Goal: Information Seeking & Learning: Learn about a topic

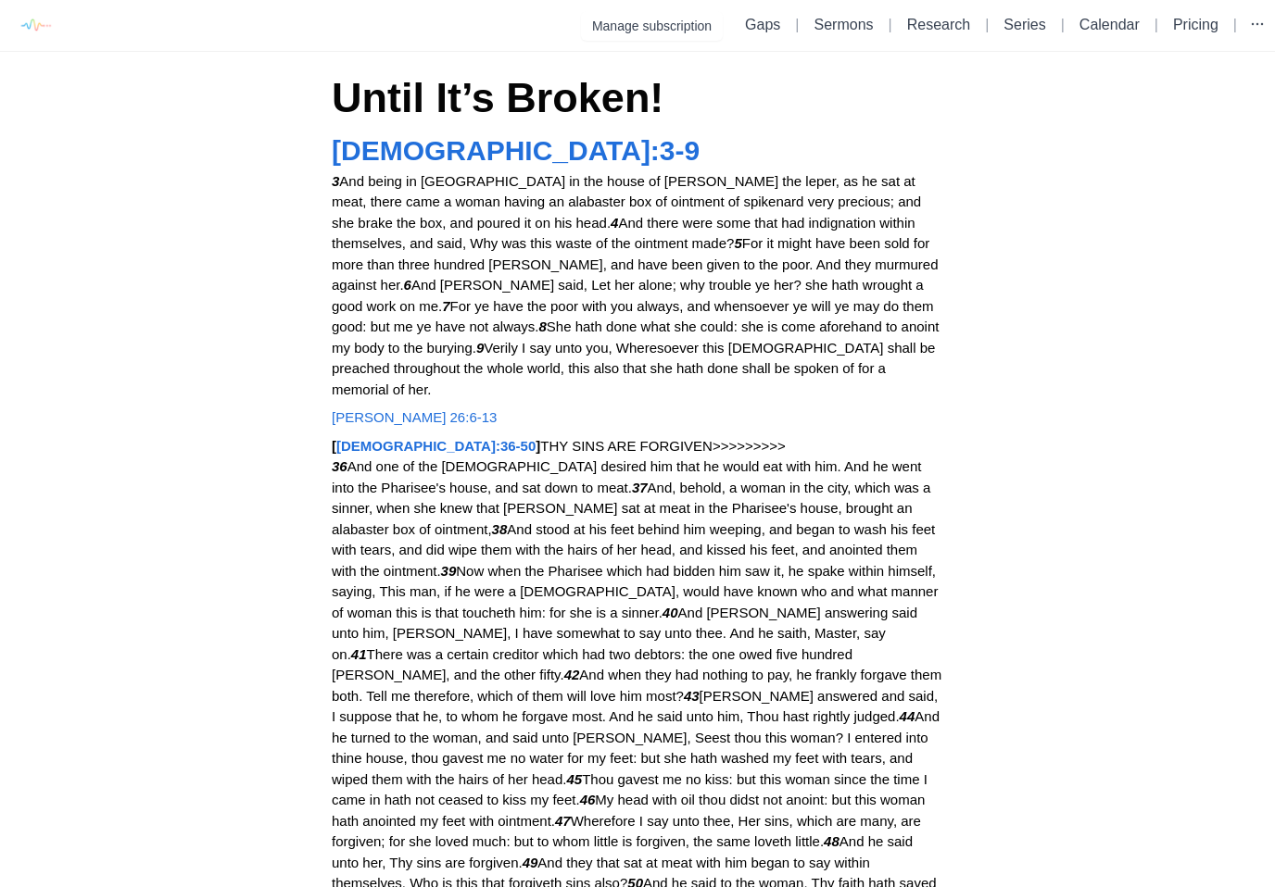
scroll to position [17, 0]
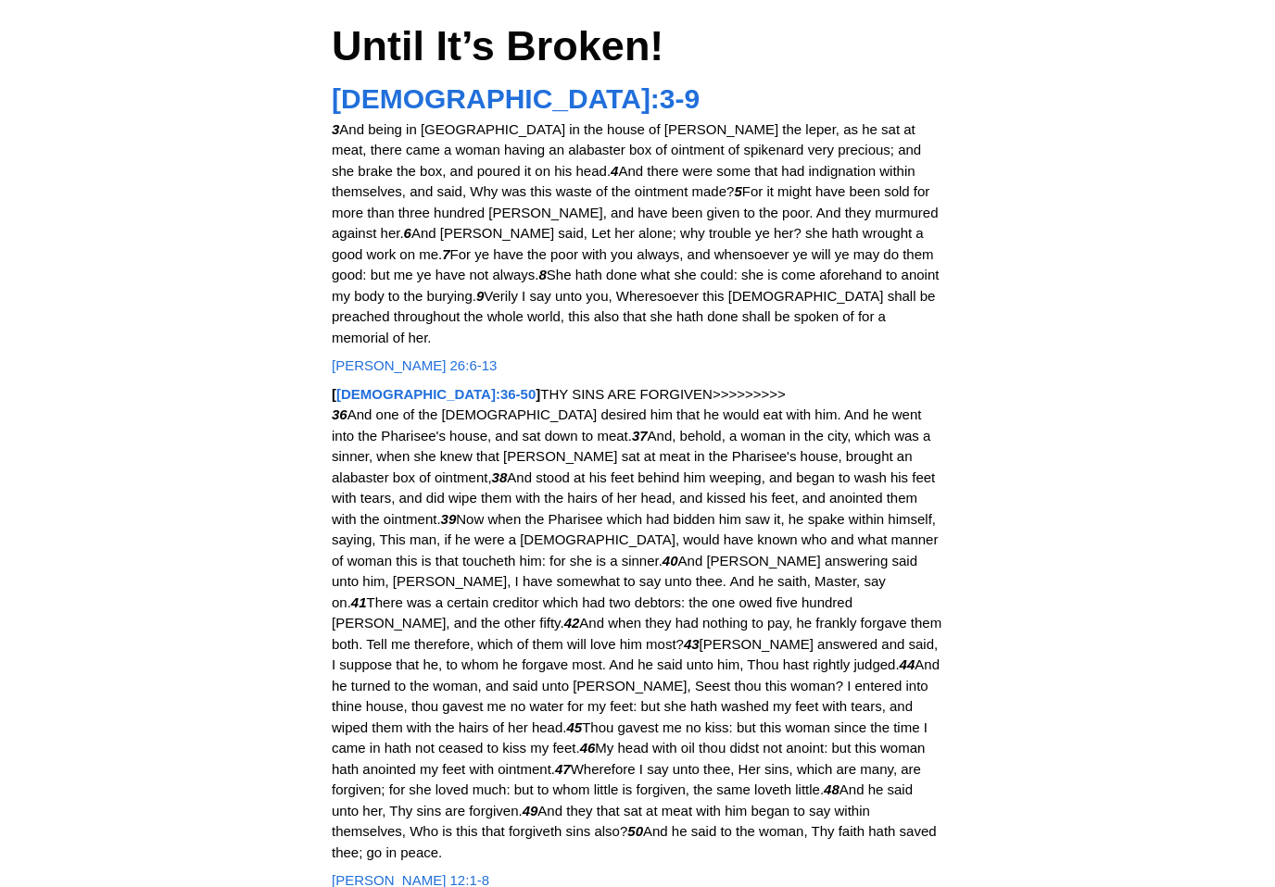
scroll to position [69, 0]
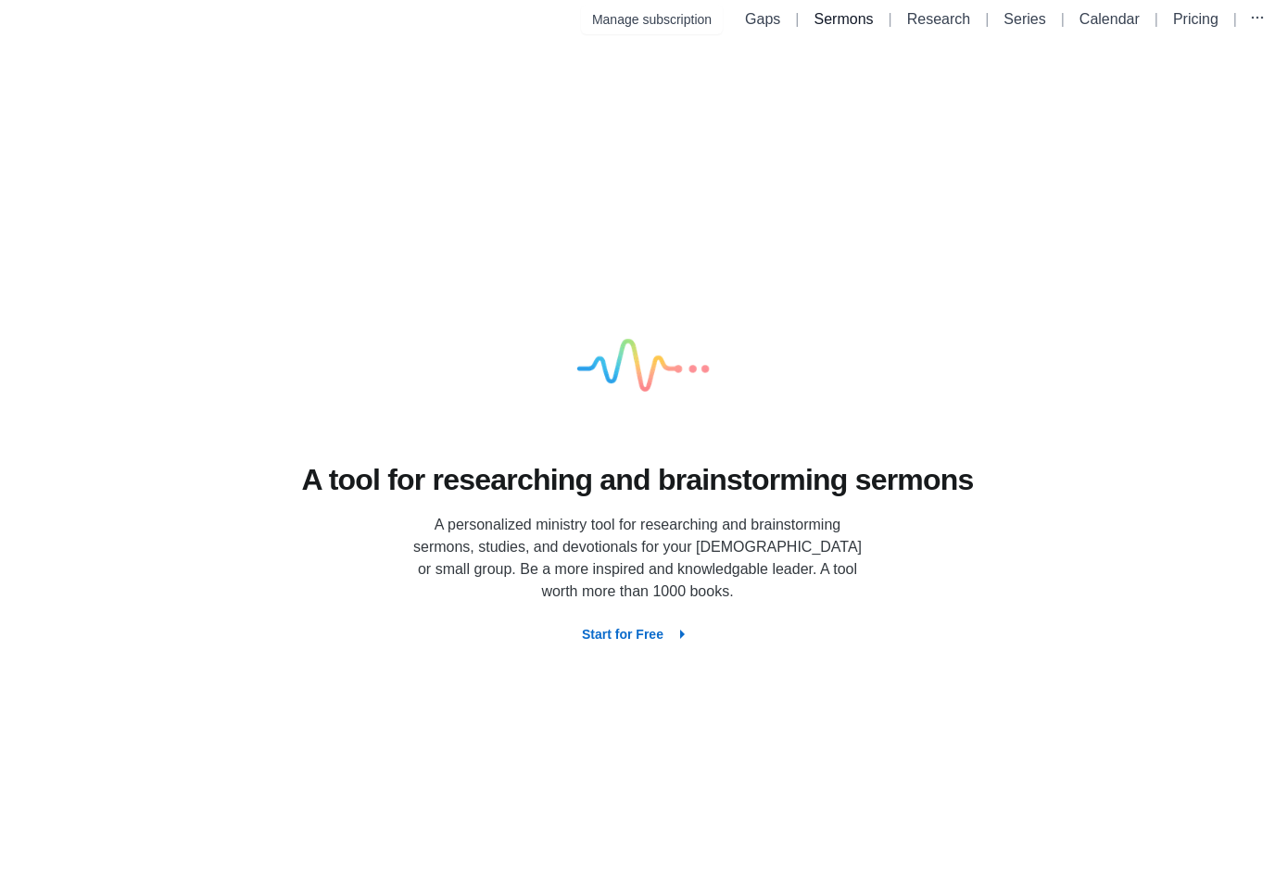
click at [853, 13] on link "Sermons" at bounding box center [843, 19] width 59 height 16
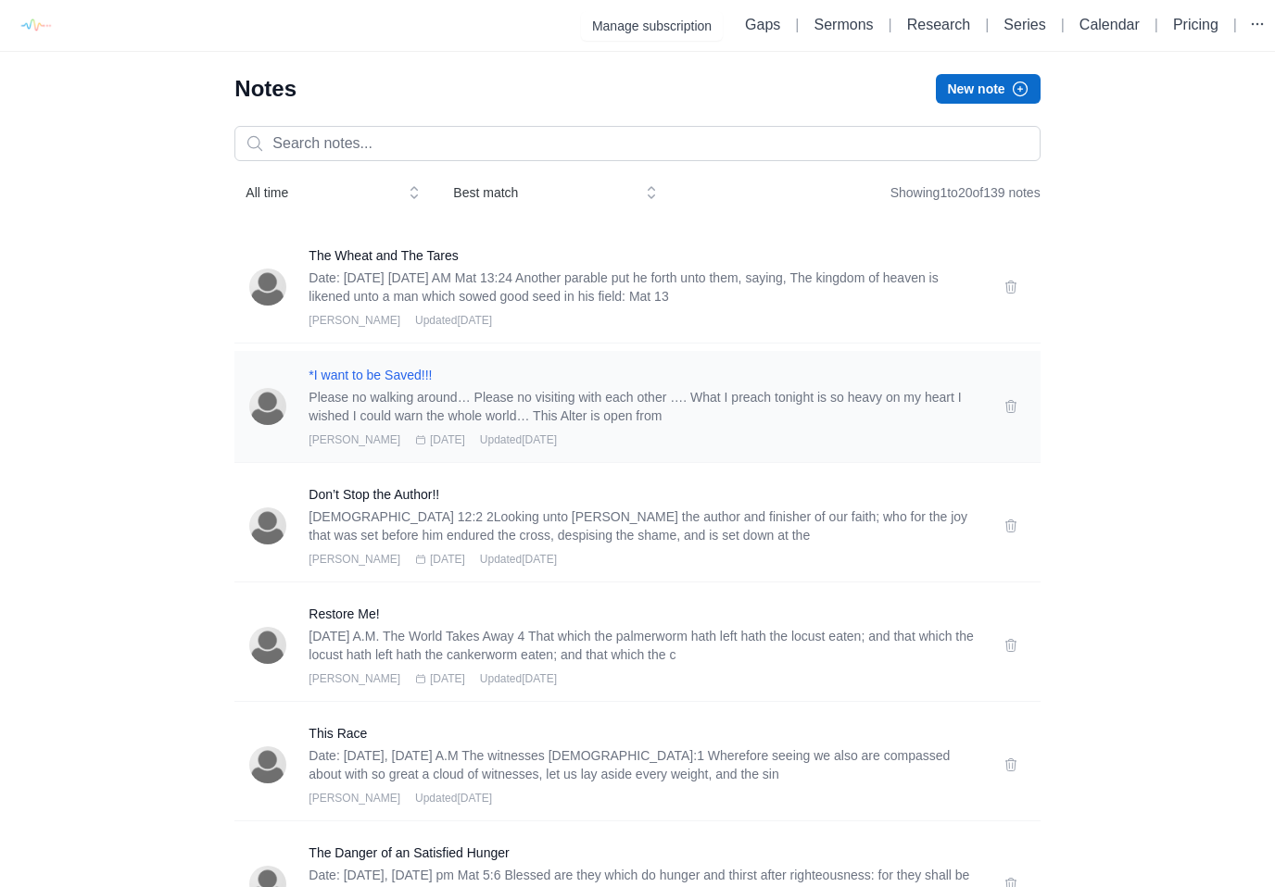
click at [366, 371] on h3 "*I want to be Saved!!!" at bounding box center [644, 375] width 672 height 19
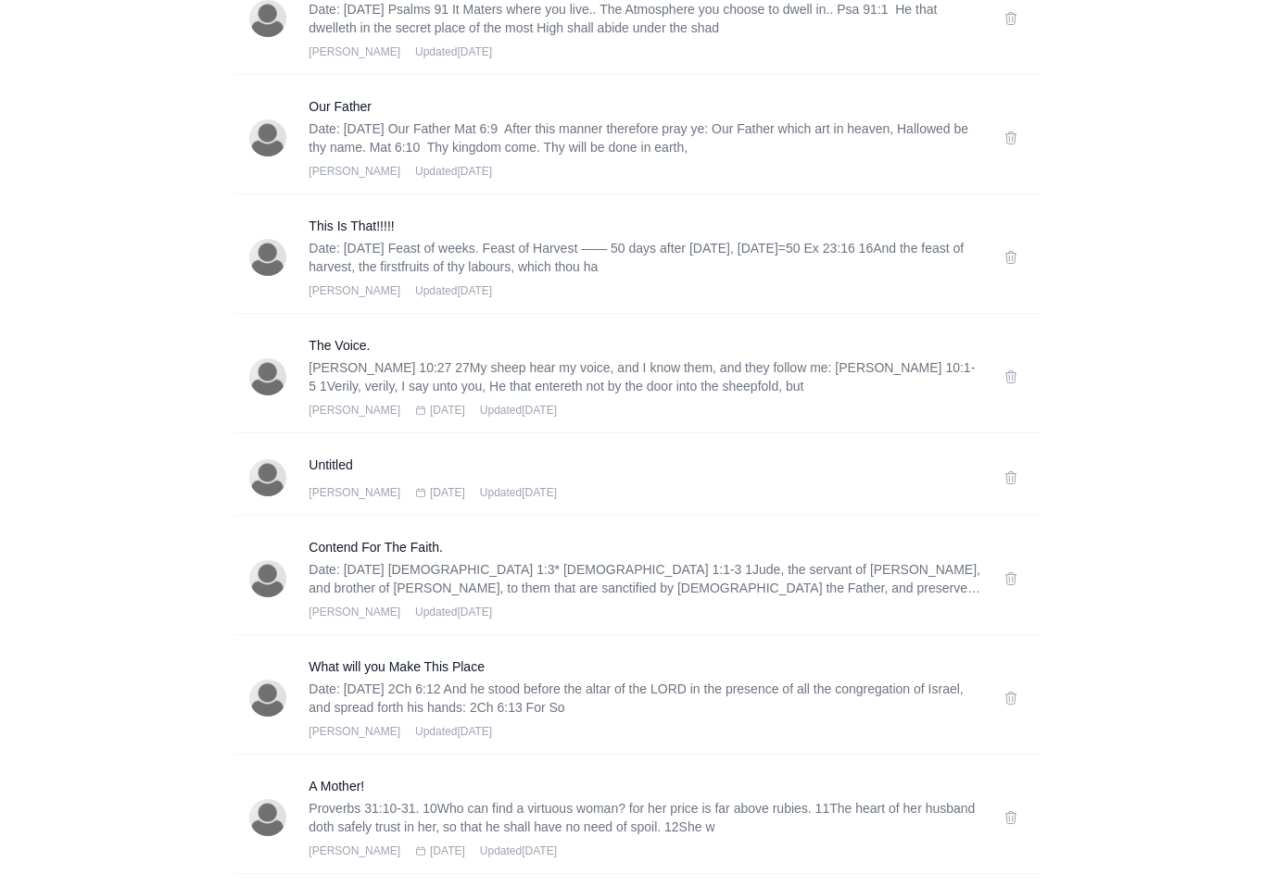
scroll to position [1746, 0]
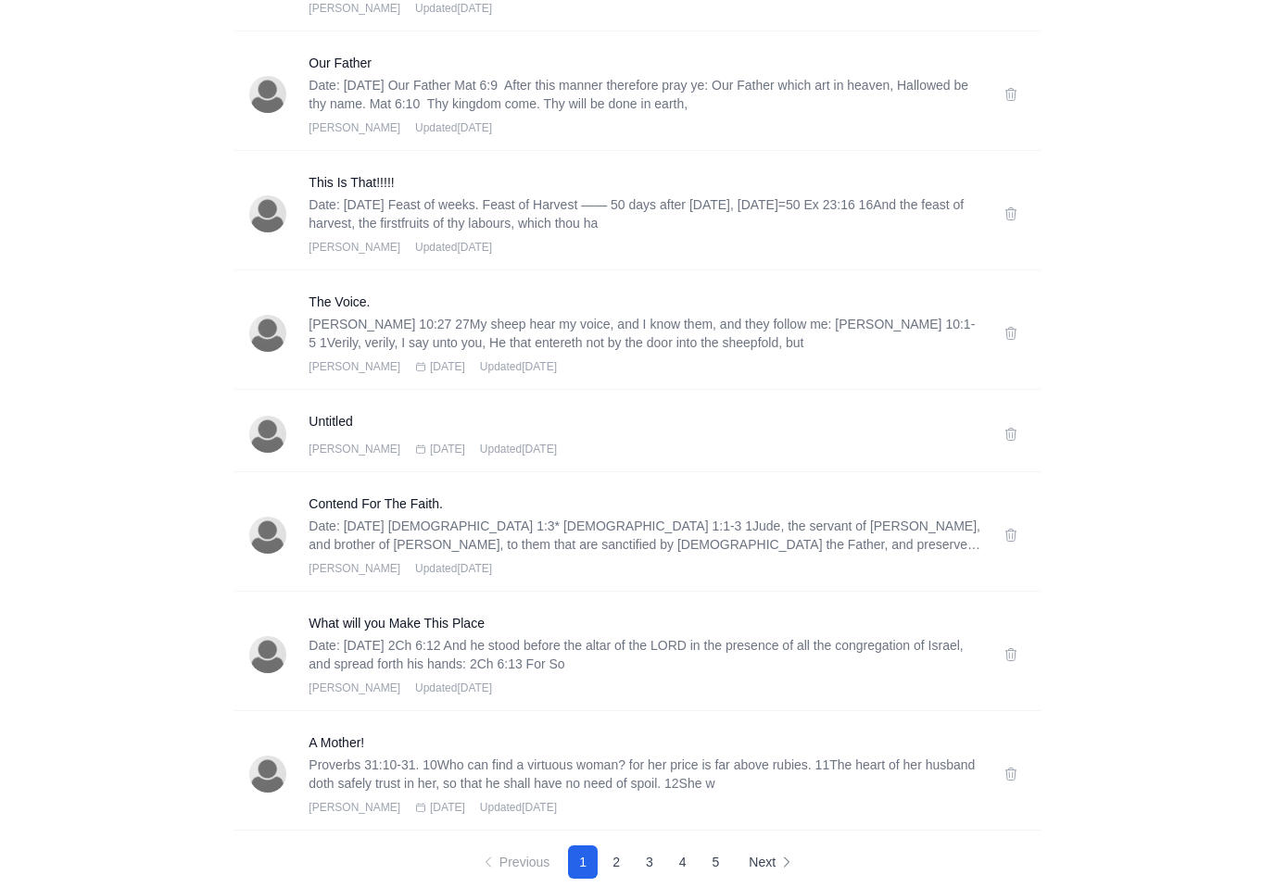
click at [618, 863] on button "2" at bounding box center [616, 862] width 30 height 33
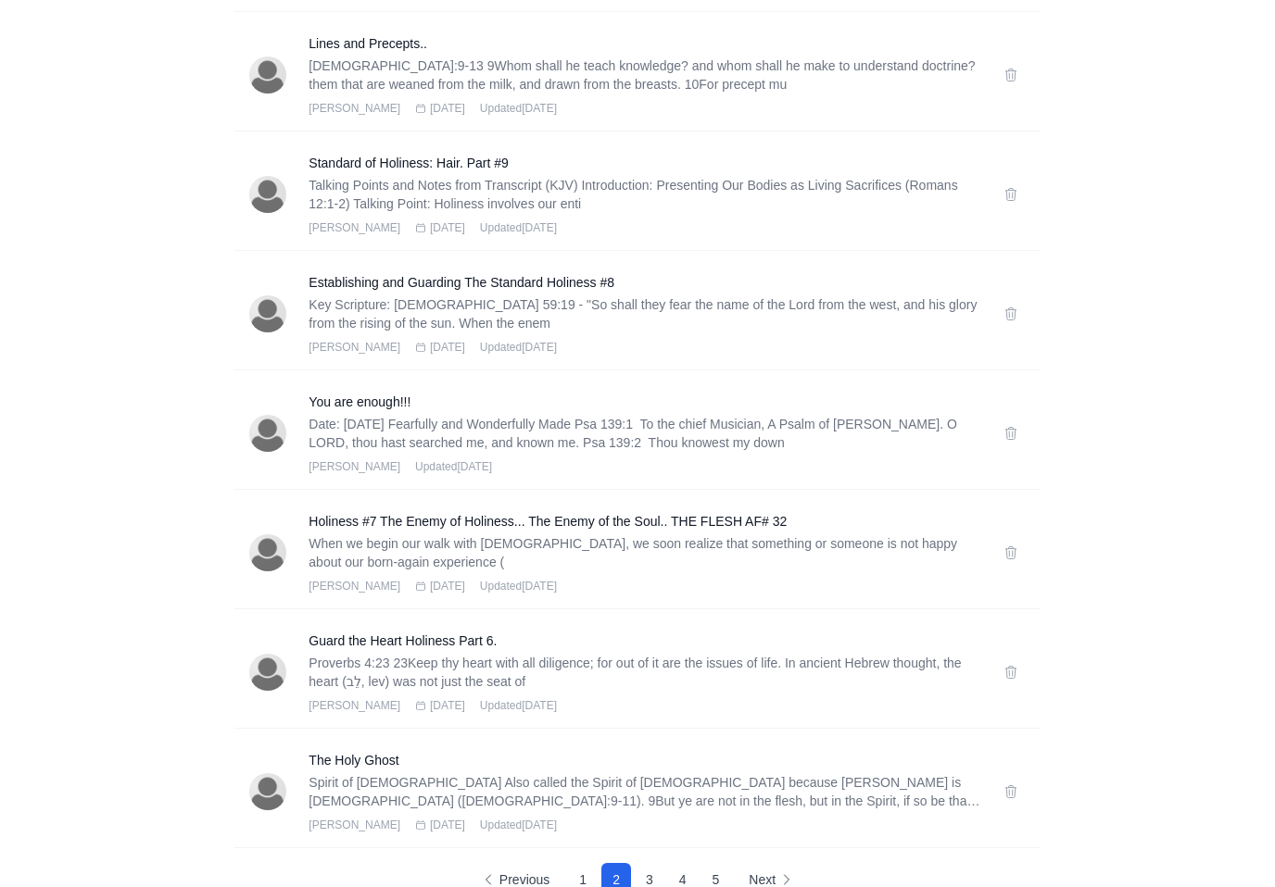
scroll to position [1783, 0]
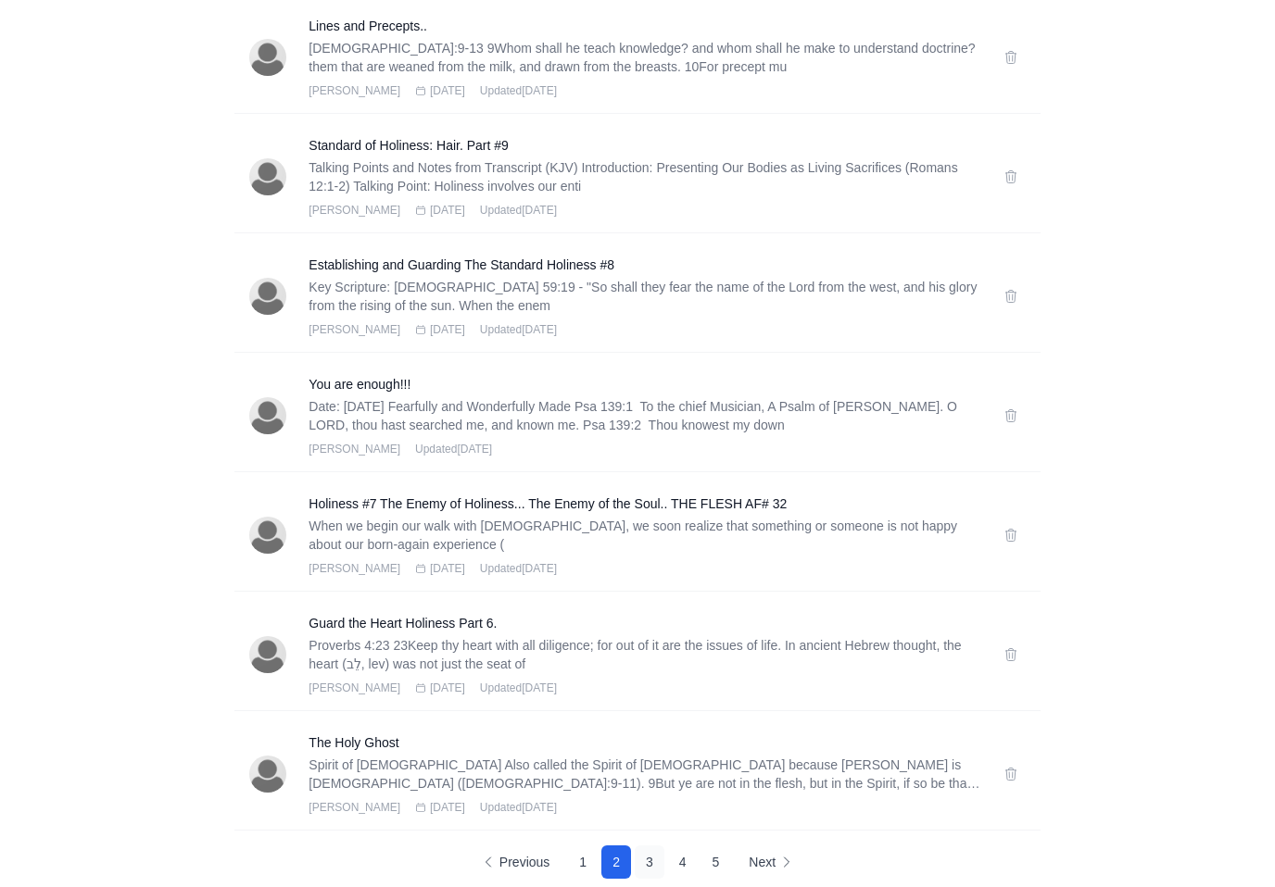
click at [658, 860] on button "3" at bounding box center [649, 862] width 30 height 33
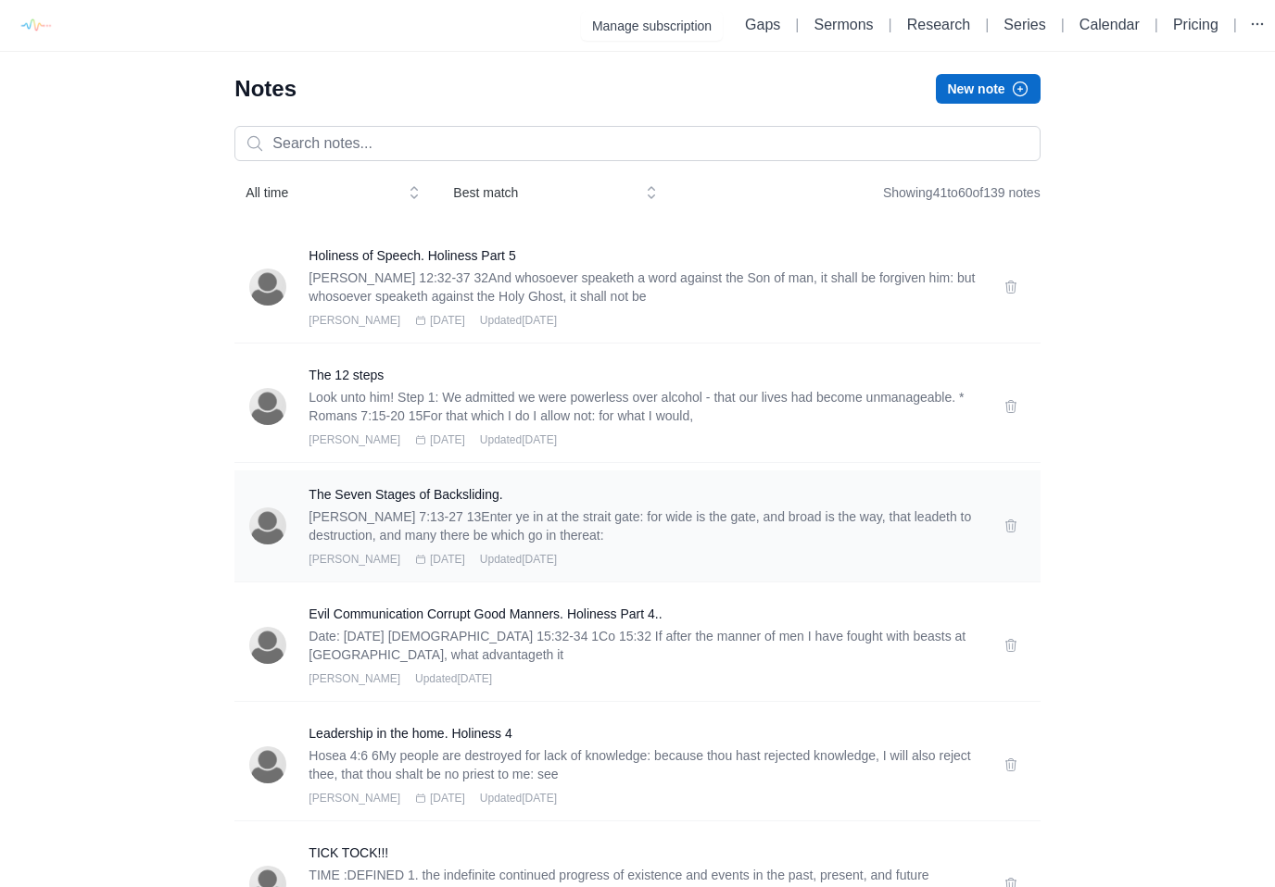
click at [631, 531] on p "[PERSON_NAME] 7:13-27 13Enter ye in at the strait gate: for wide is the gate, a…" at bounding box center [644, 526] width 672 height 37
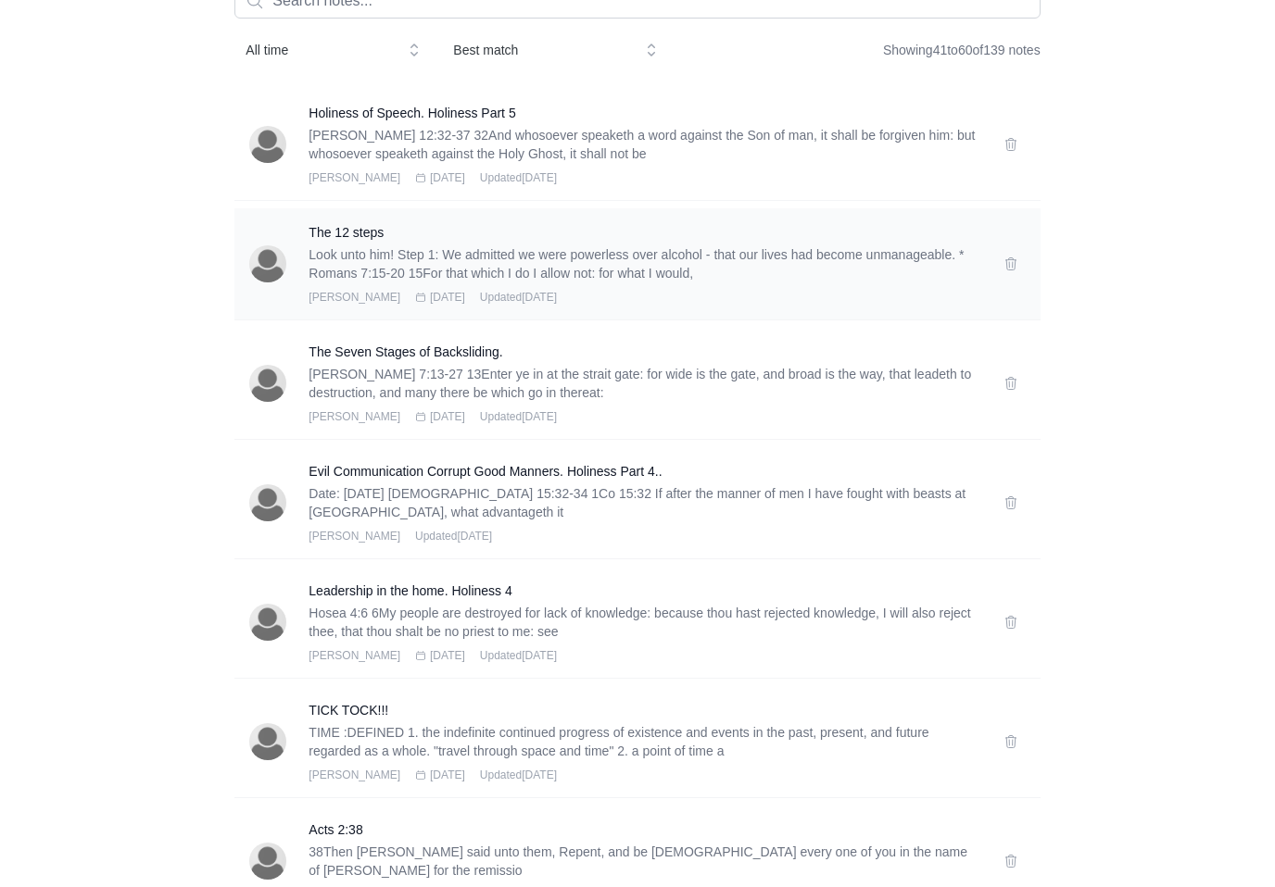
click at [674, 299] on div "[PERSON_NAME] [DATE] Updated [DATE]" at bounding box center [644, 298] width 672 height 15
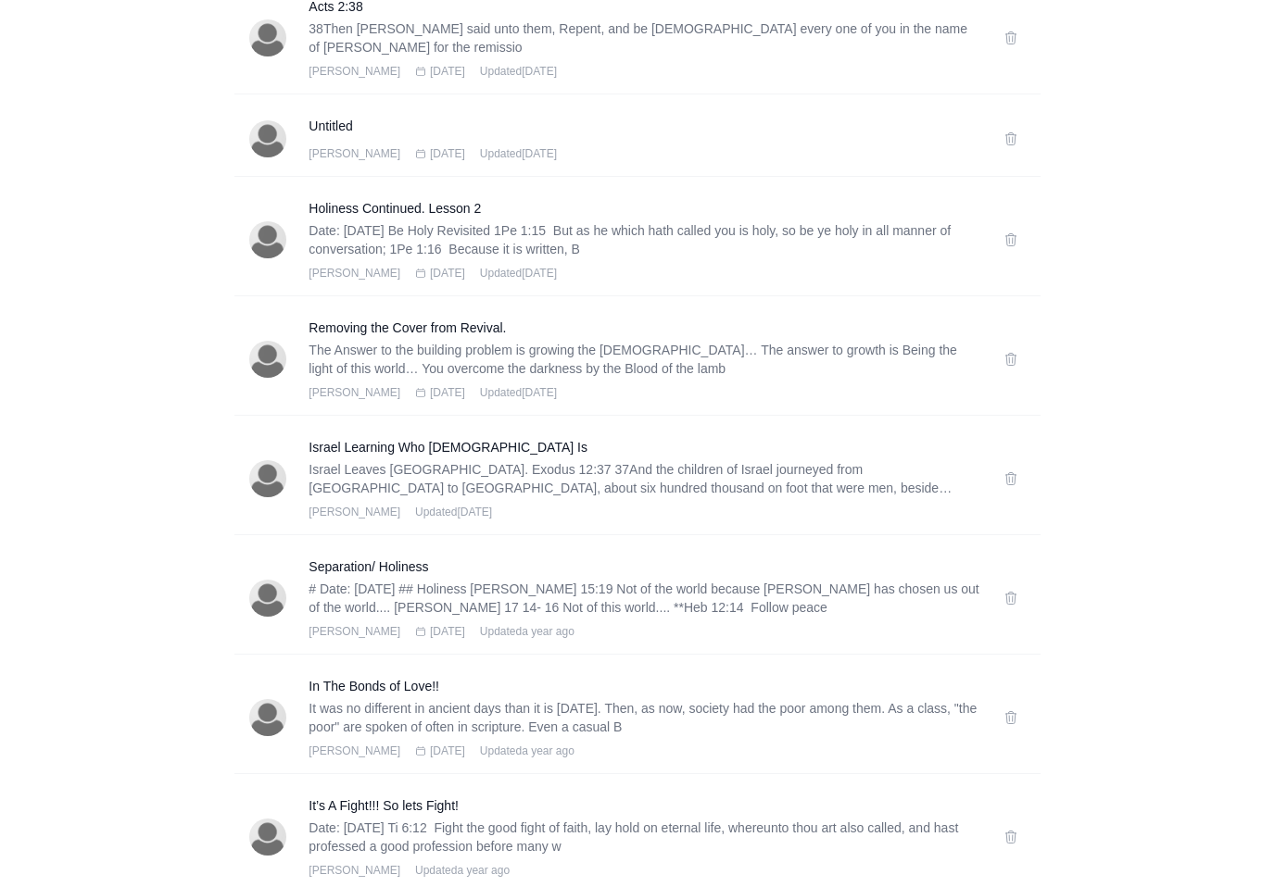
scroll to position [965, 0]
click at [389, 570] on h3 "Separation/ Holiness" at bounding box center [644, 568] width 672 height 19
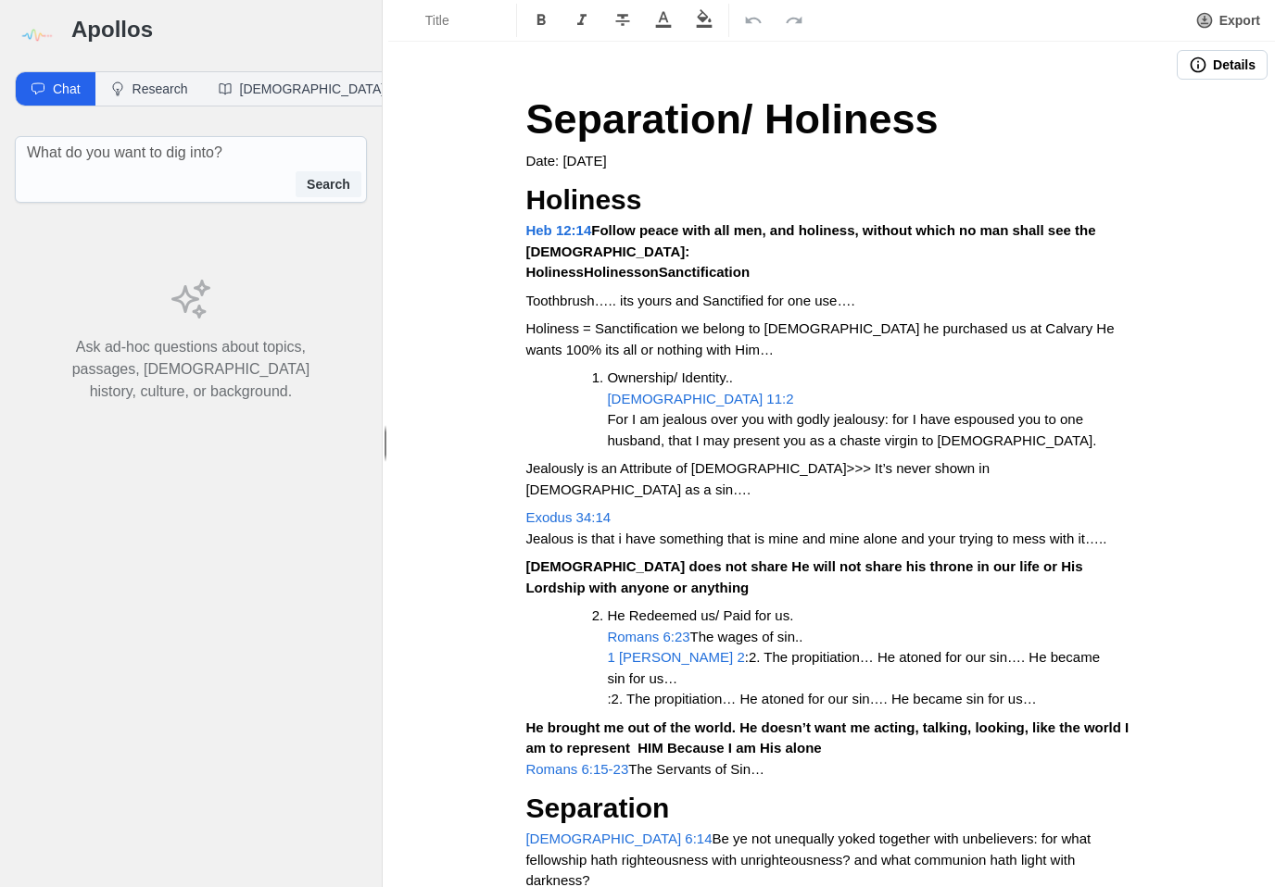
click at [1232, 27] on button "Export" at bounding box center [1227, 20] width 87 height 33
click at [1117, 320] on span "Holiness = Sanctification we belong to [DEMOGRAPHIC_DATA] he purchased us at Ca…" at bounding box center [821, 338] width 592 height 37
click at [1062, 161] on p "Date: [DATE]" at bounding box center [830, 161] width 611 height 21
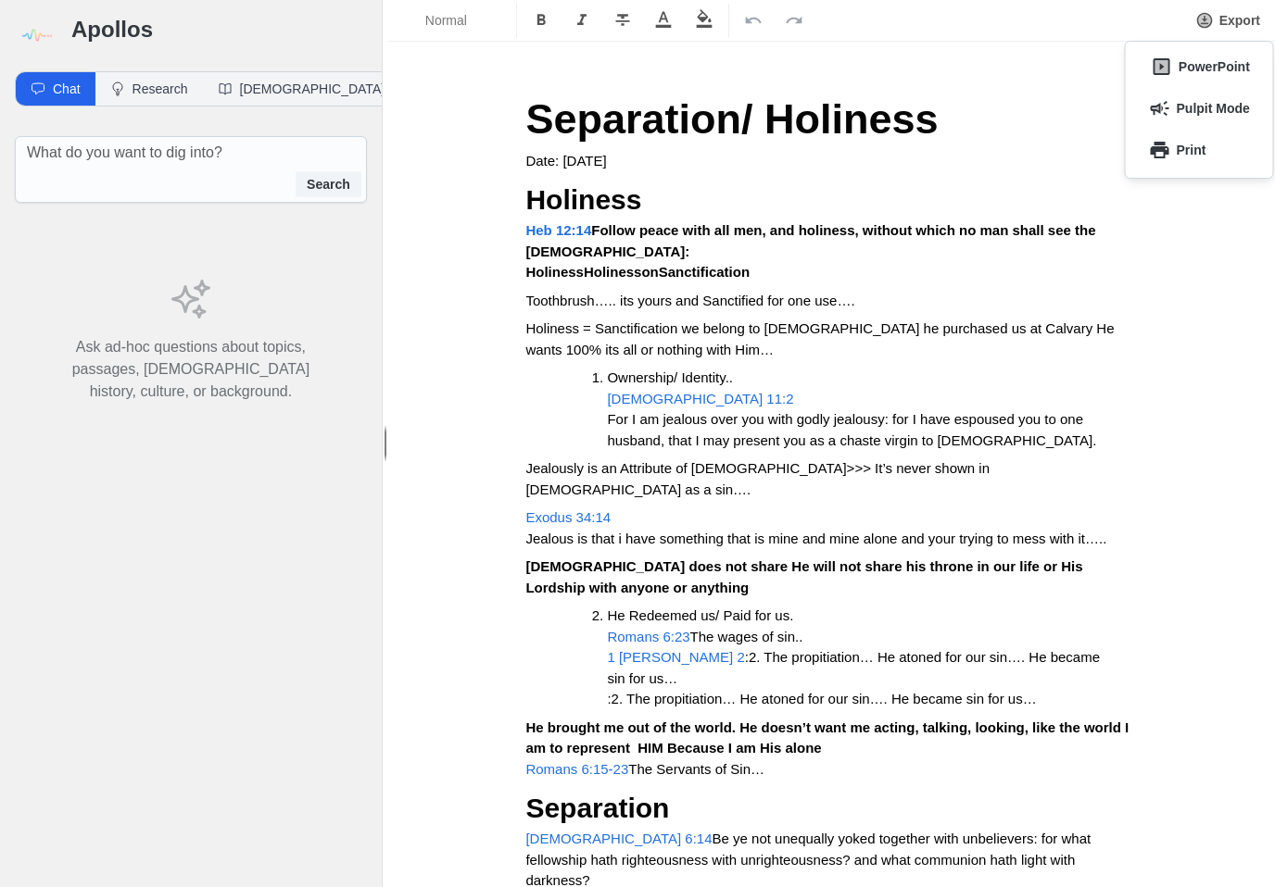
click at [1256, 27] on button "Export" at bounding box center [1227, 20] width 87 height 33
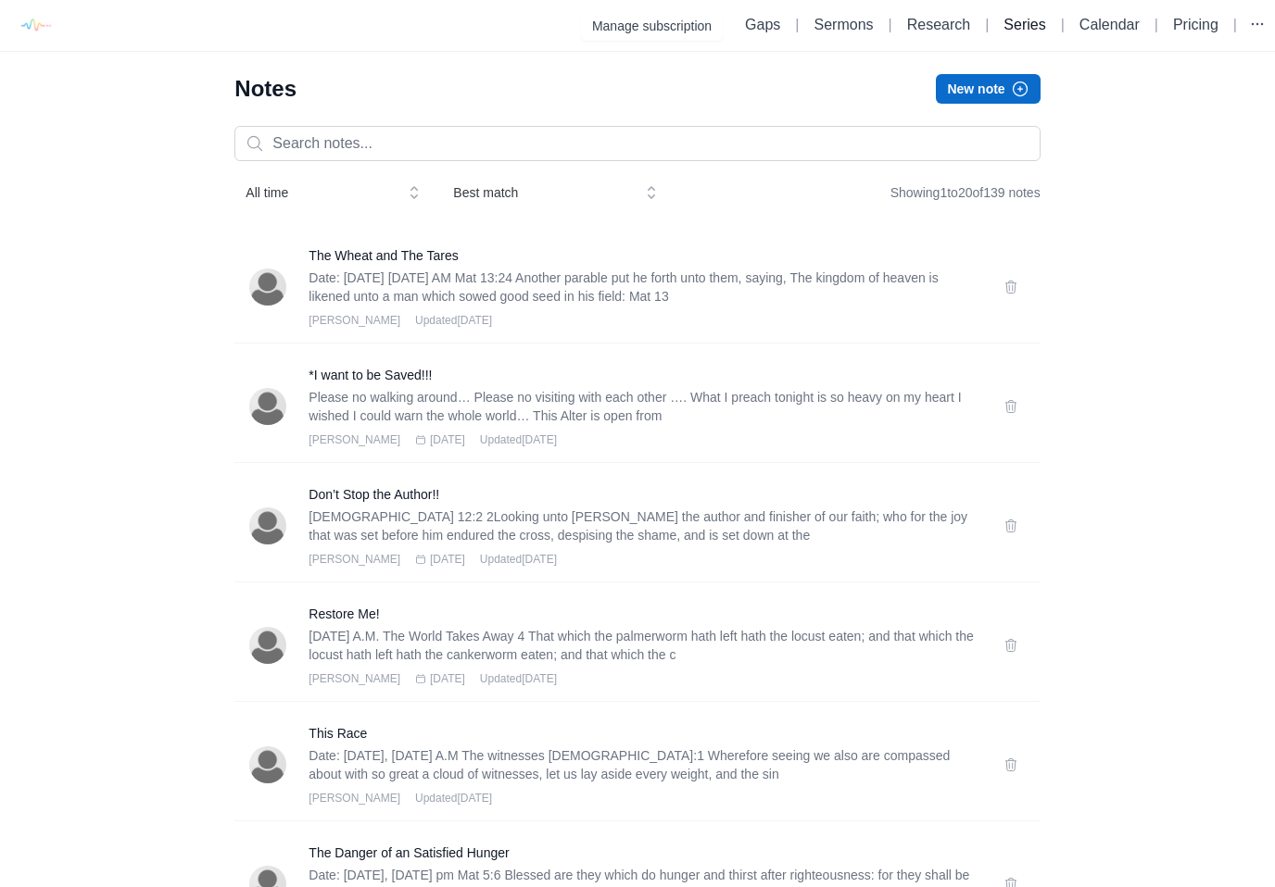
click at [1022, 30] on link "Series" at bounding box center [1024, 25] width 42 height 16
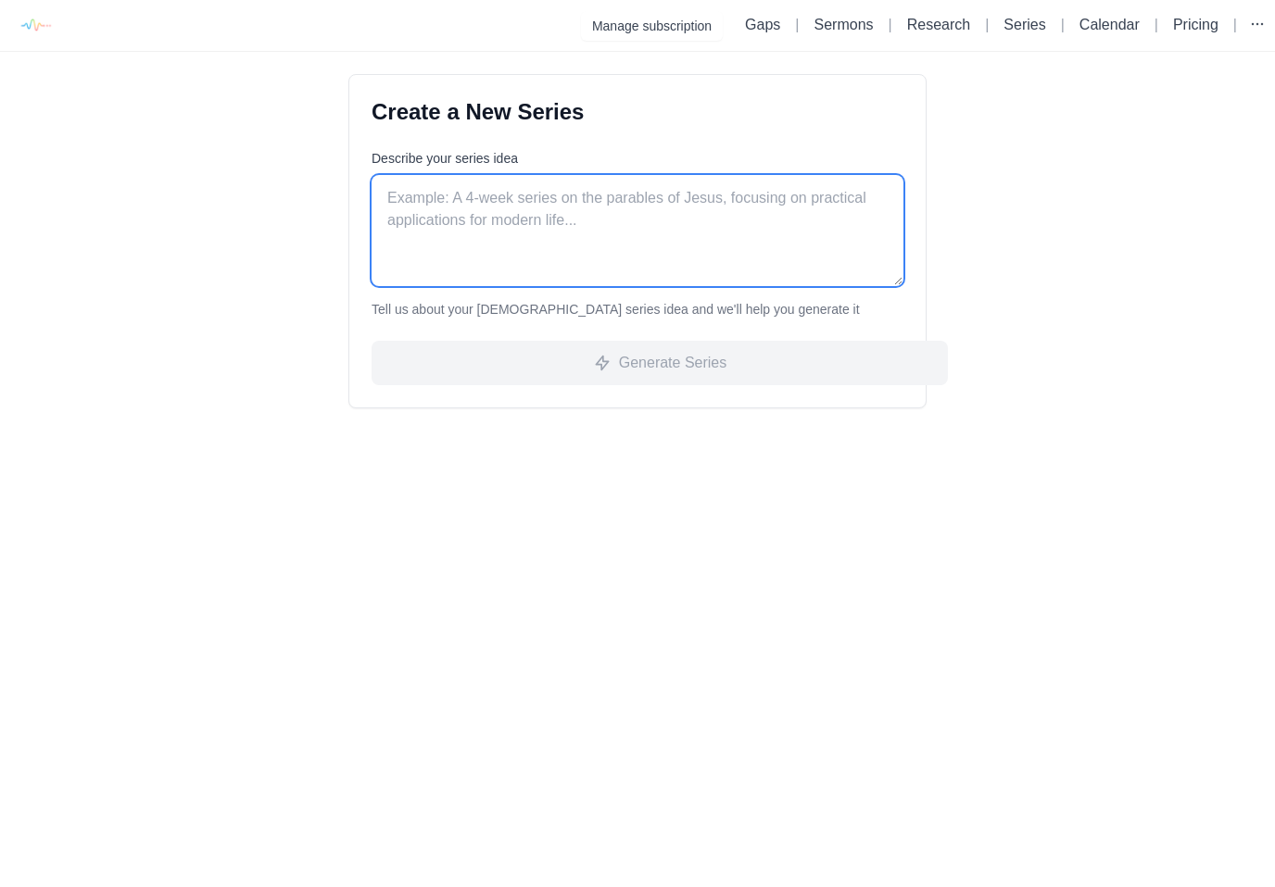
click at [786, 210] on textarea "Describe your series idea" at bounding box center [637, 230] width 532 height 111
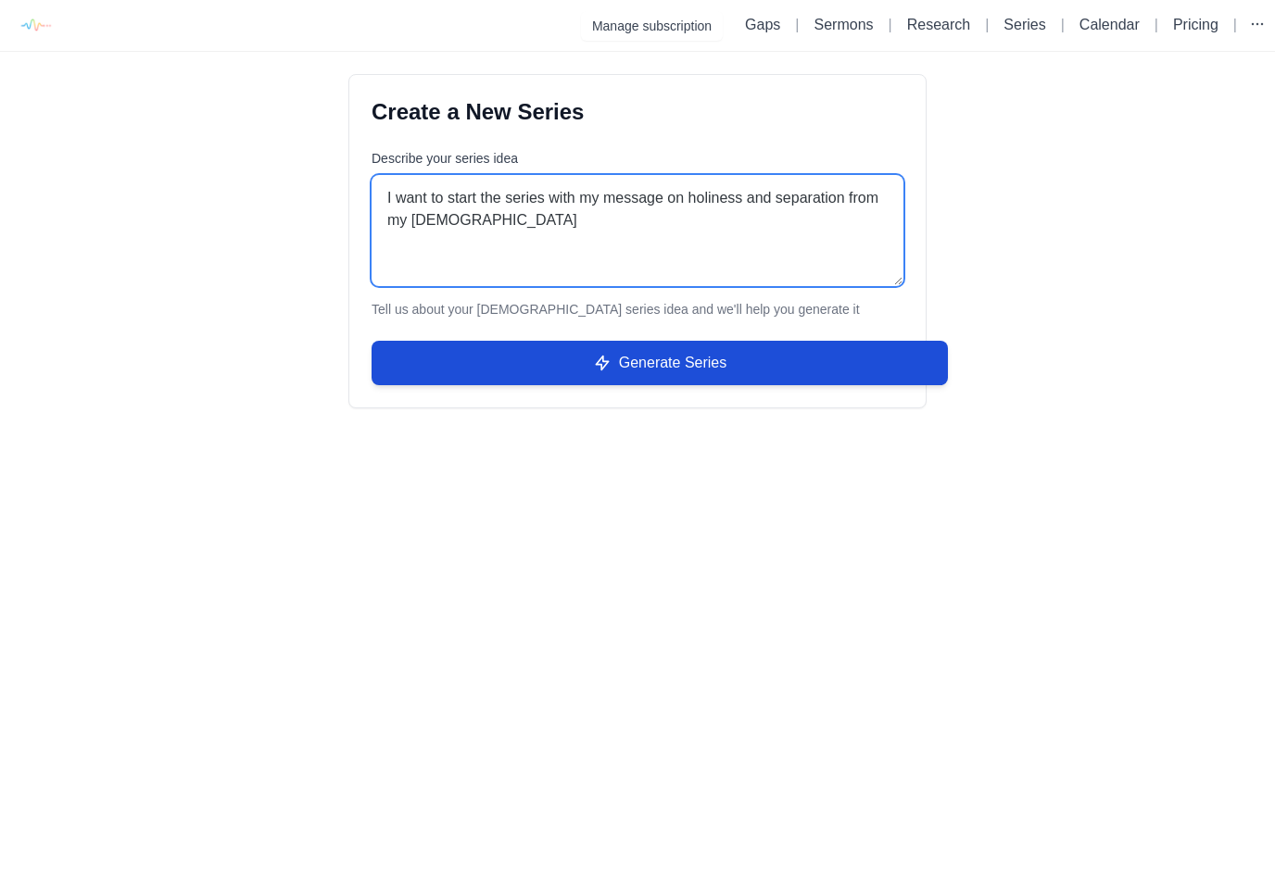
type textarea "I want to start the series with my message on holiness and separation from my […"
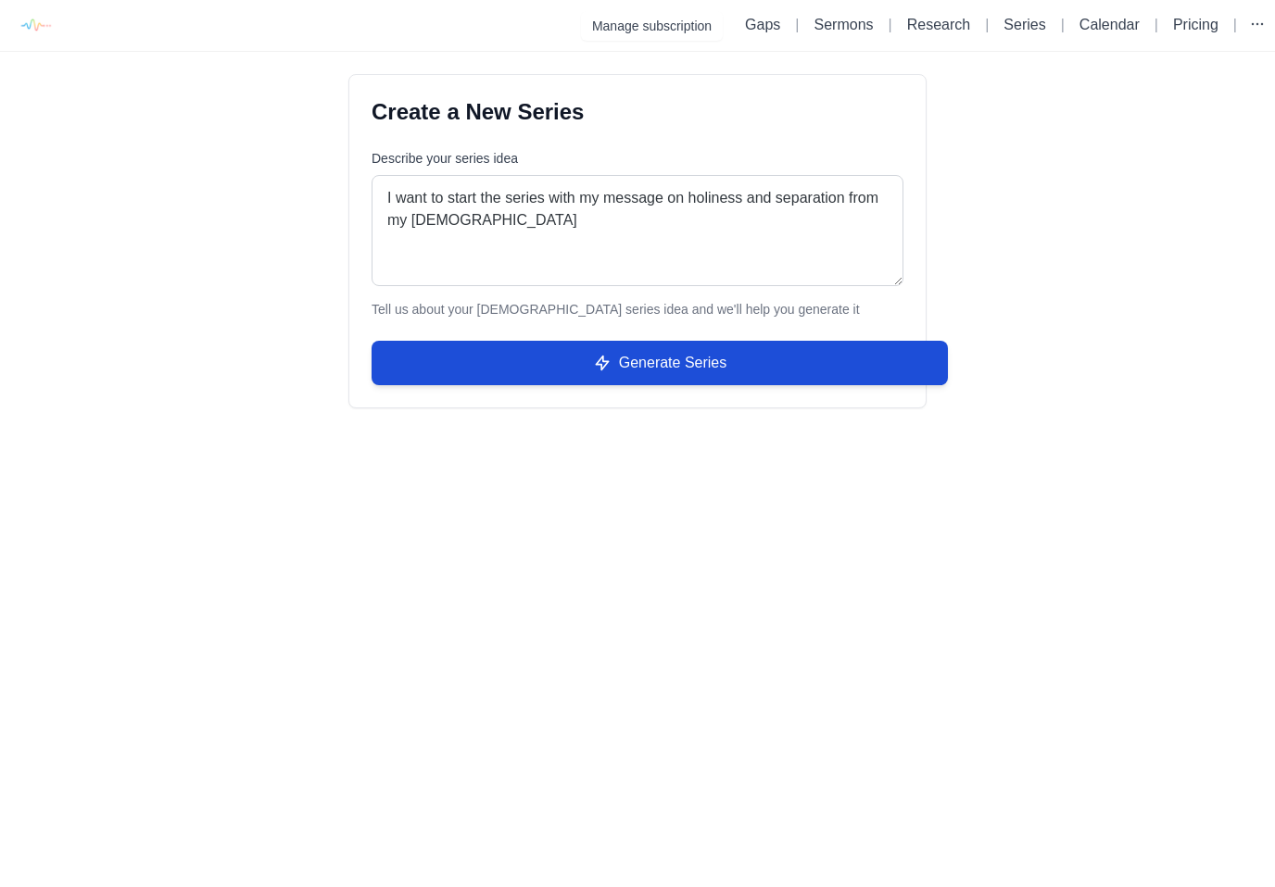
click at [712, 367] on span "Generate Series" at bounding box center [673, 363] width 108 height 22
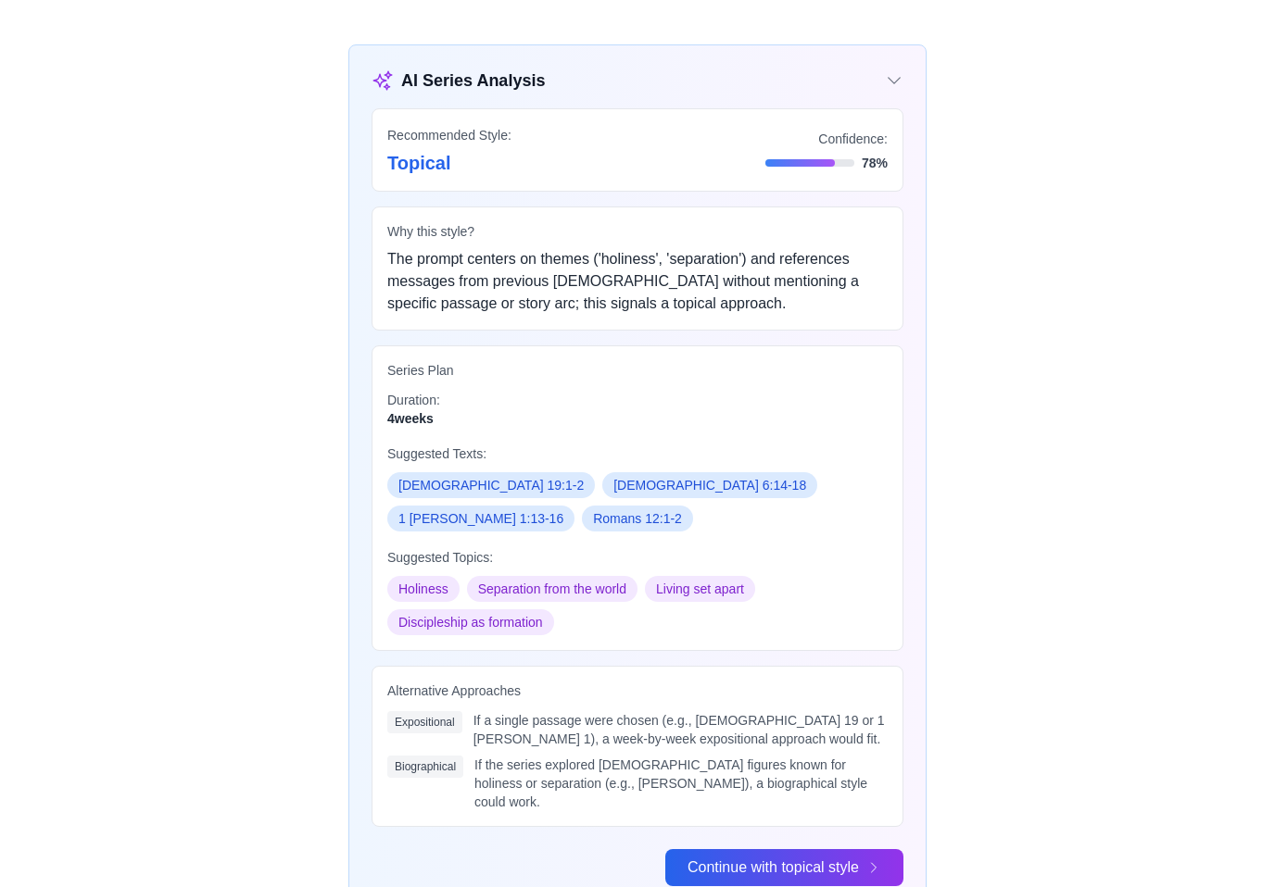
scroll to position [49, 0]
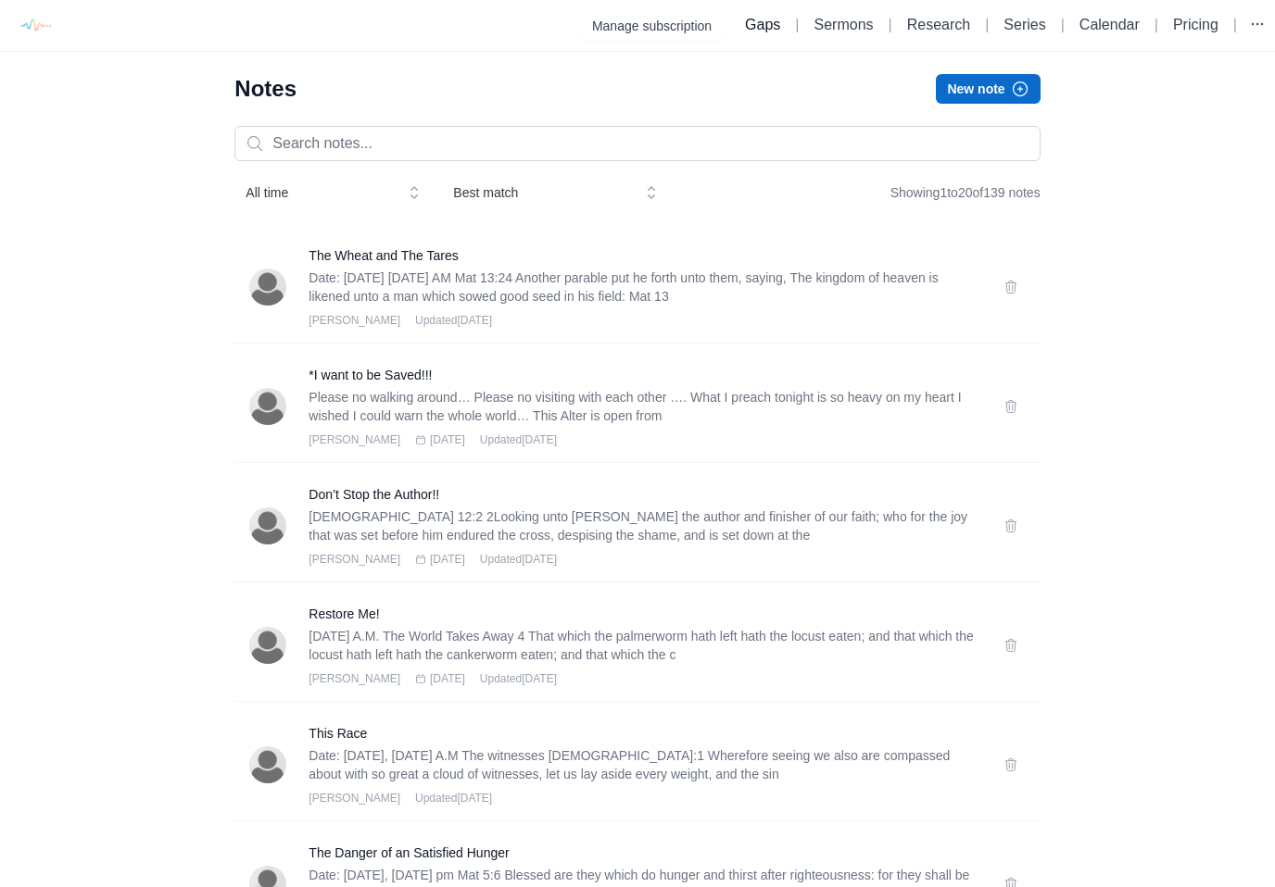
click at [764, 22] on link "Gaps" at bounding box center [762, 25] width 35 height 16
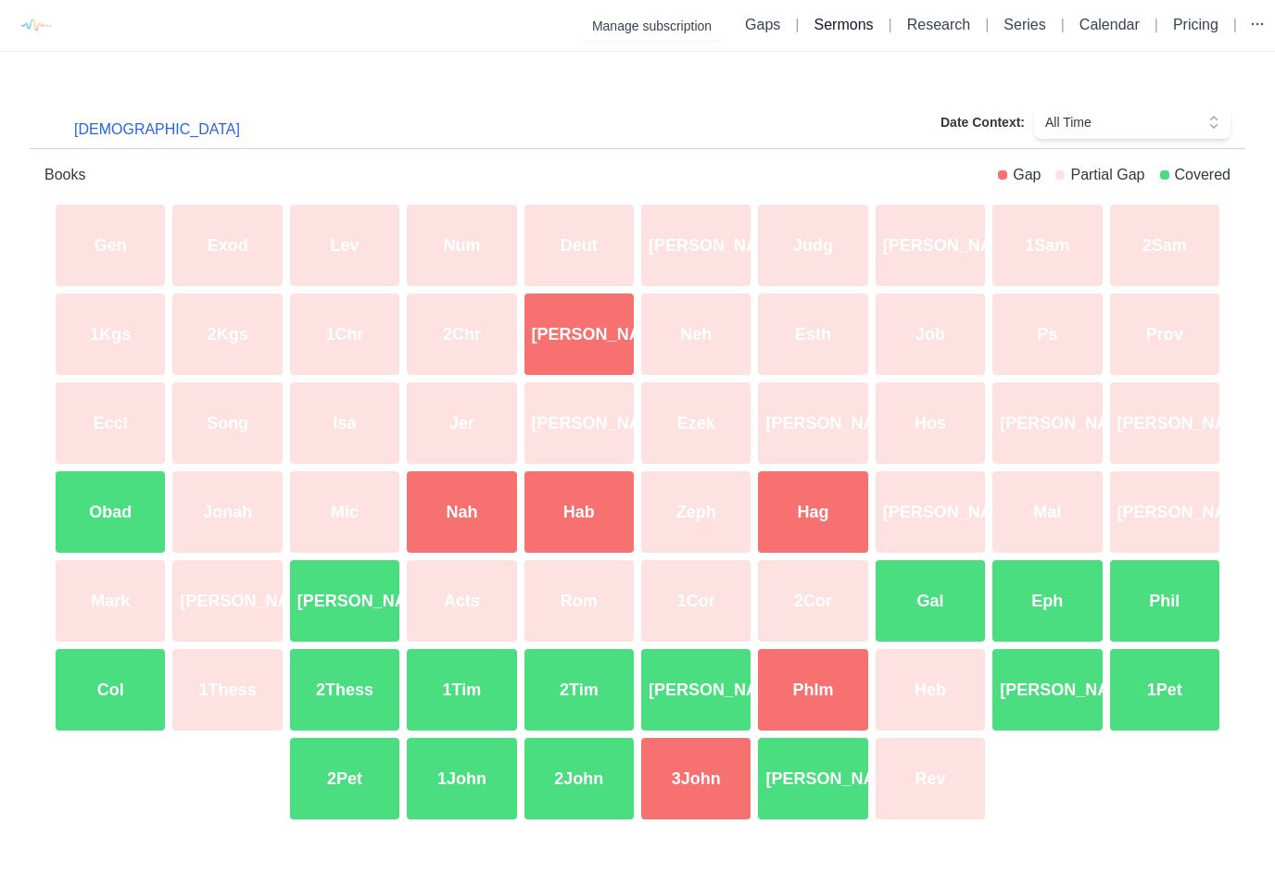
click at [843, 29] on link "Sermons" at bounding box center [843, 25] width 59 height 16
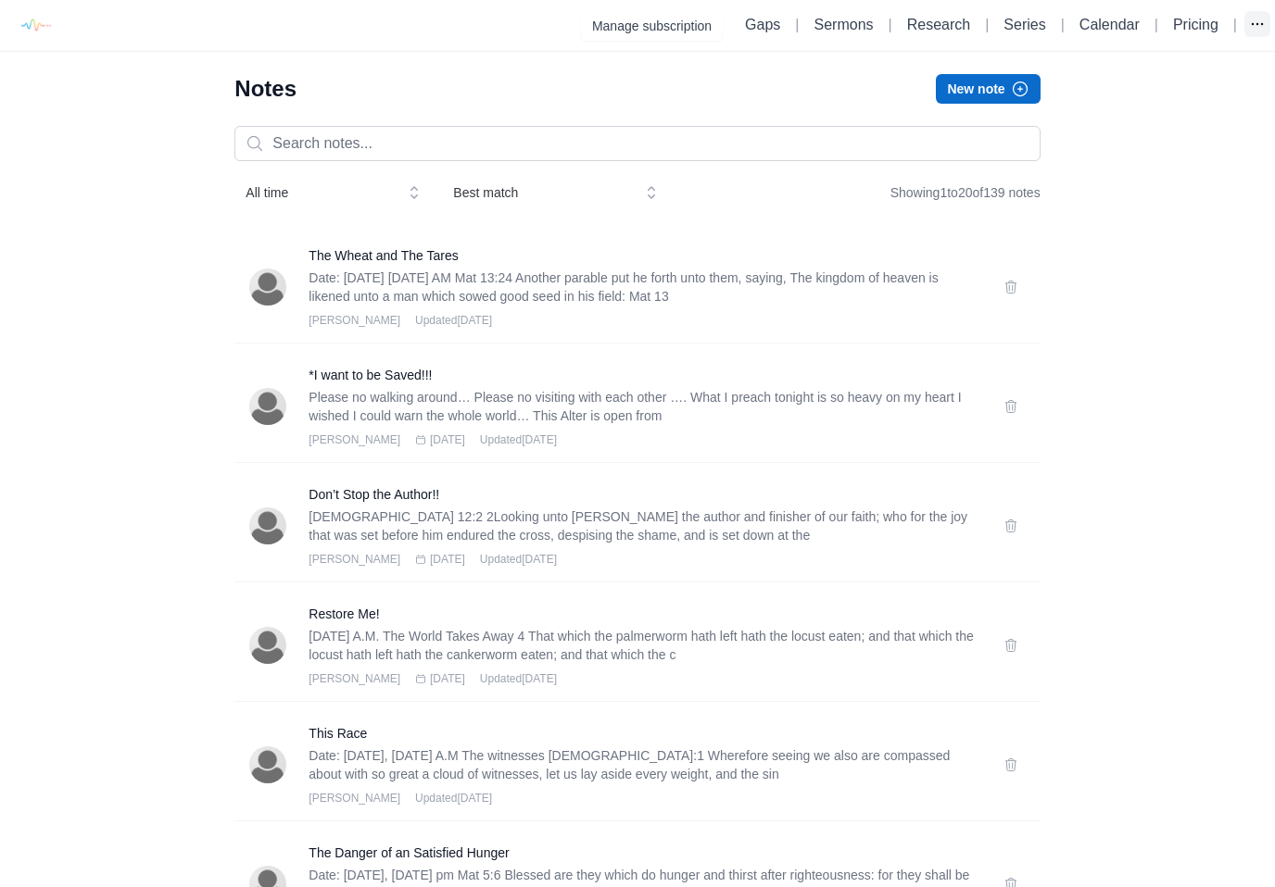
click at [1252, 26] on icon "button" at bounding box center [1257, 24] width 19 height 19
click at [1243, 42] on div "Manage subscription Gaps | Sermons | Research | Series | Calendar | Pricing |" at bounding box center [637, 26] width 1265 height 42
click at [1267, 20] on button "button" at bounding box center [1257, 24] width 26 height 26
click at [1168, 66] on link "Default Organization" at bounding box center [1165, 67] width 207 height 33
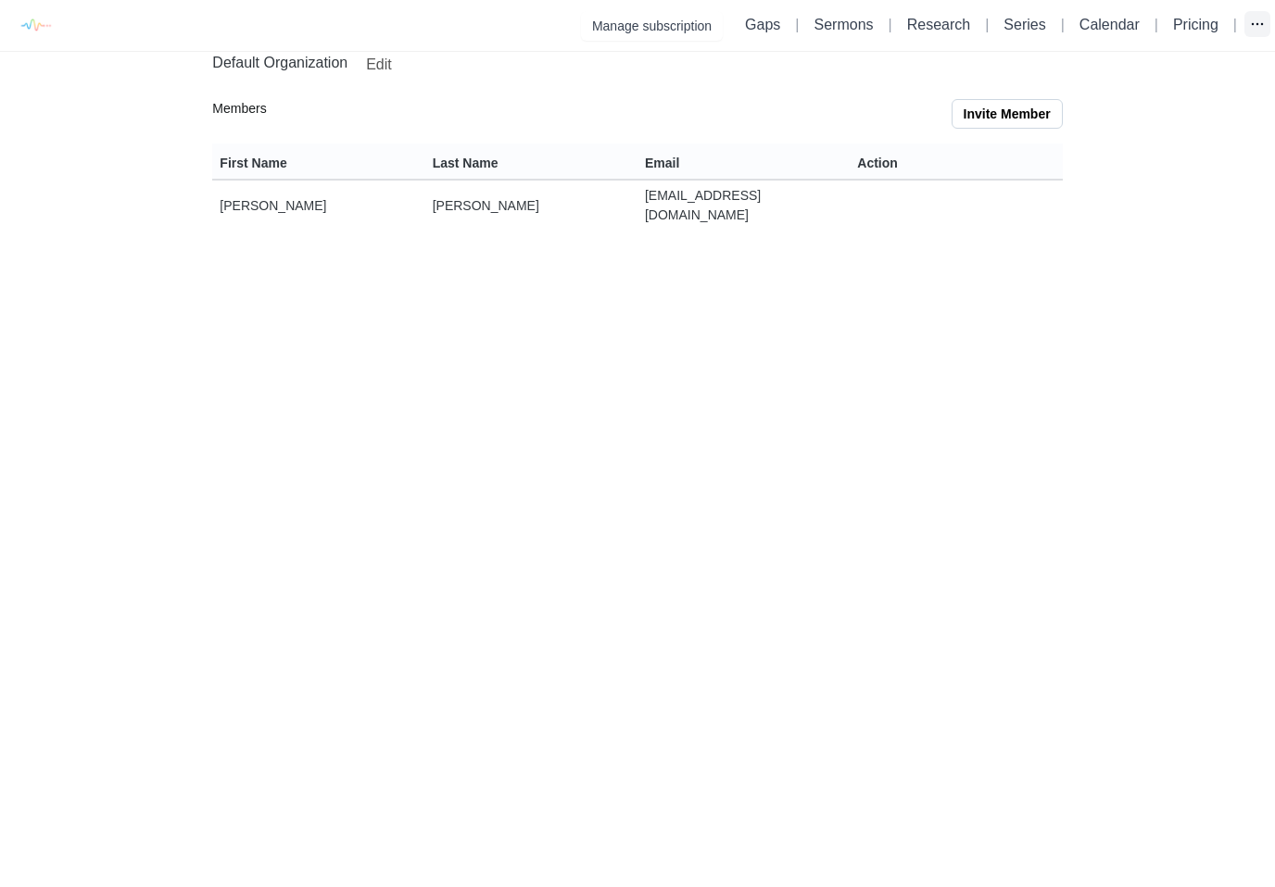
click at [1249, 21] on icon "button" at bounding box center [1257, 24] width 19 height 19
click at [1155, 98] on link "Account settings" at bounding box center [1165, 100] width 207 height 33
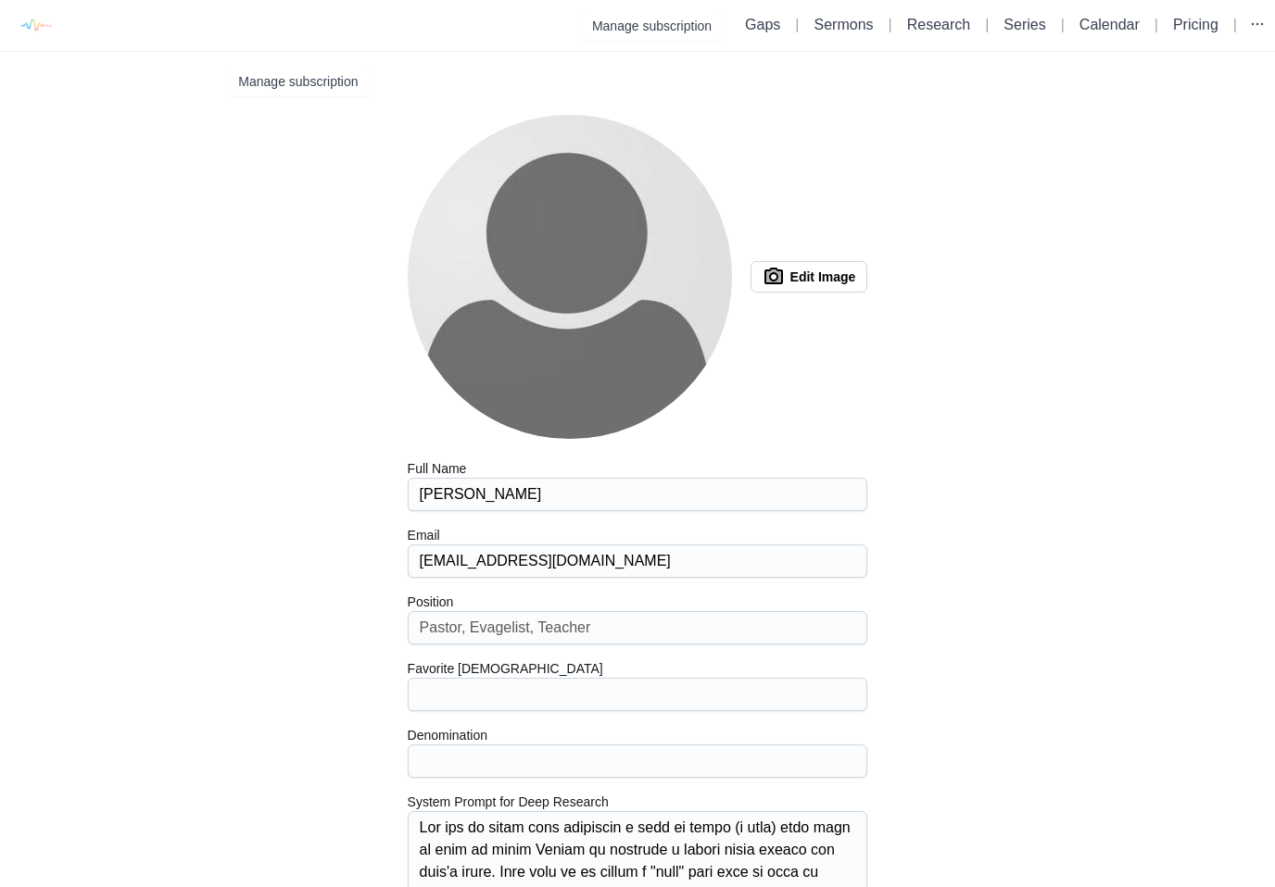
type input "kjv"
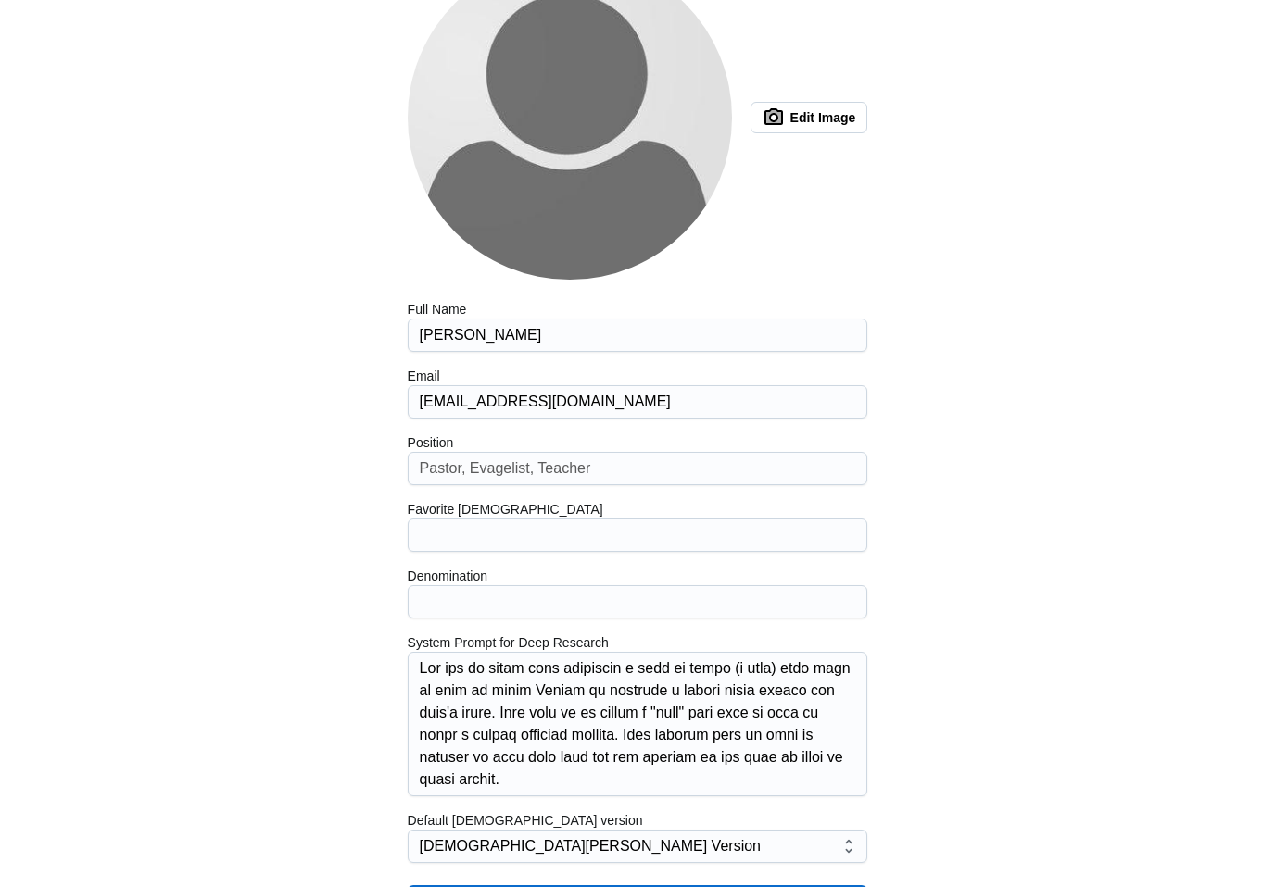
scroll to position [177, 0]
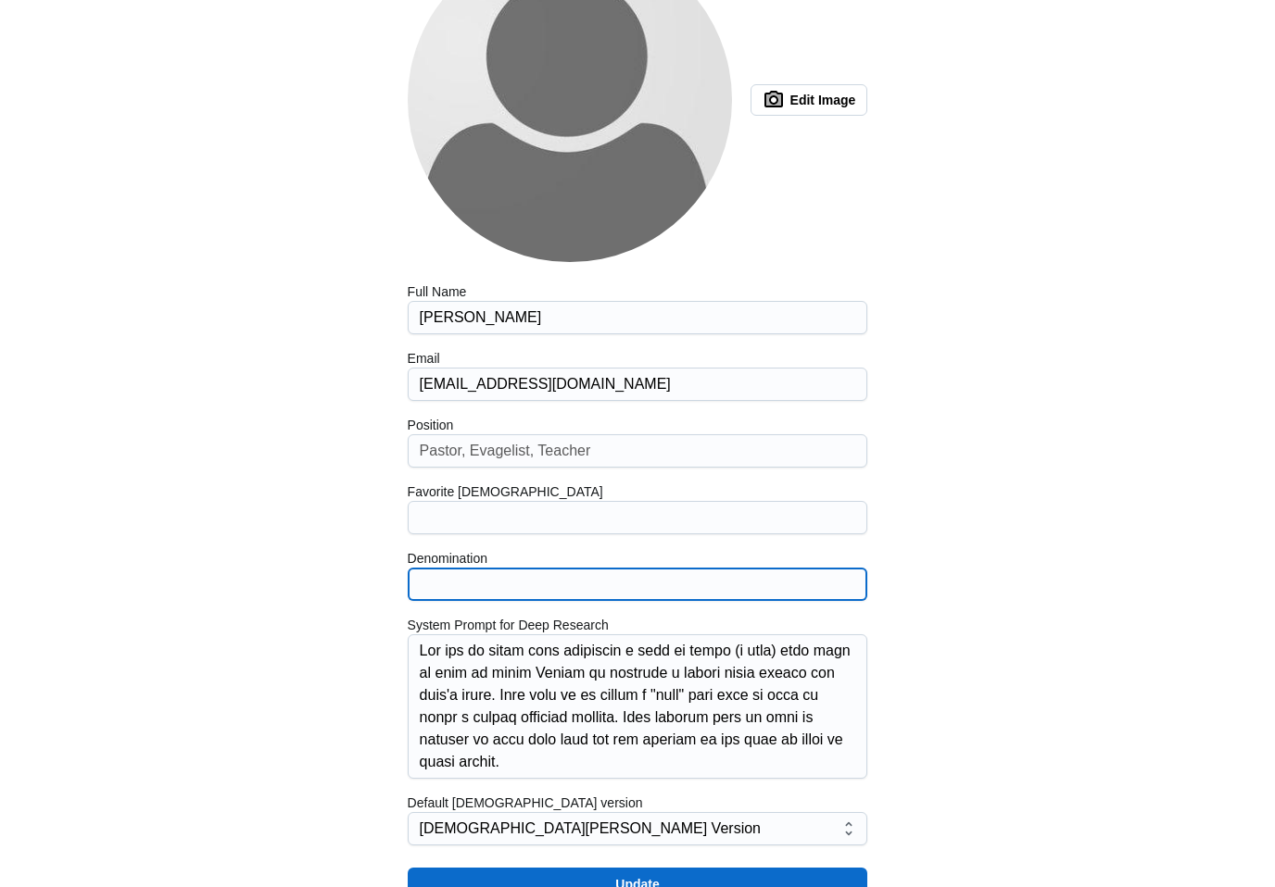
click at [562, 587] on input "Denomination" at bounding box center [638, 584] width 436 height 31
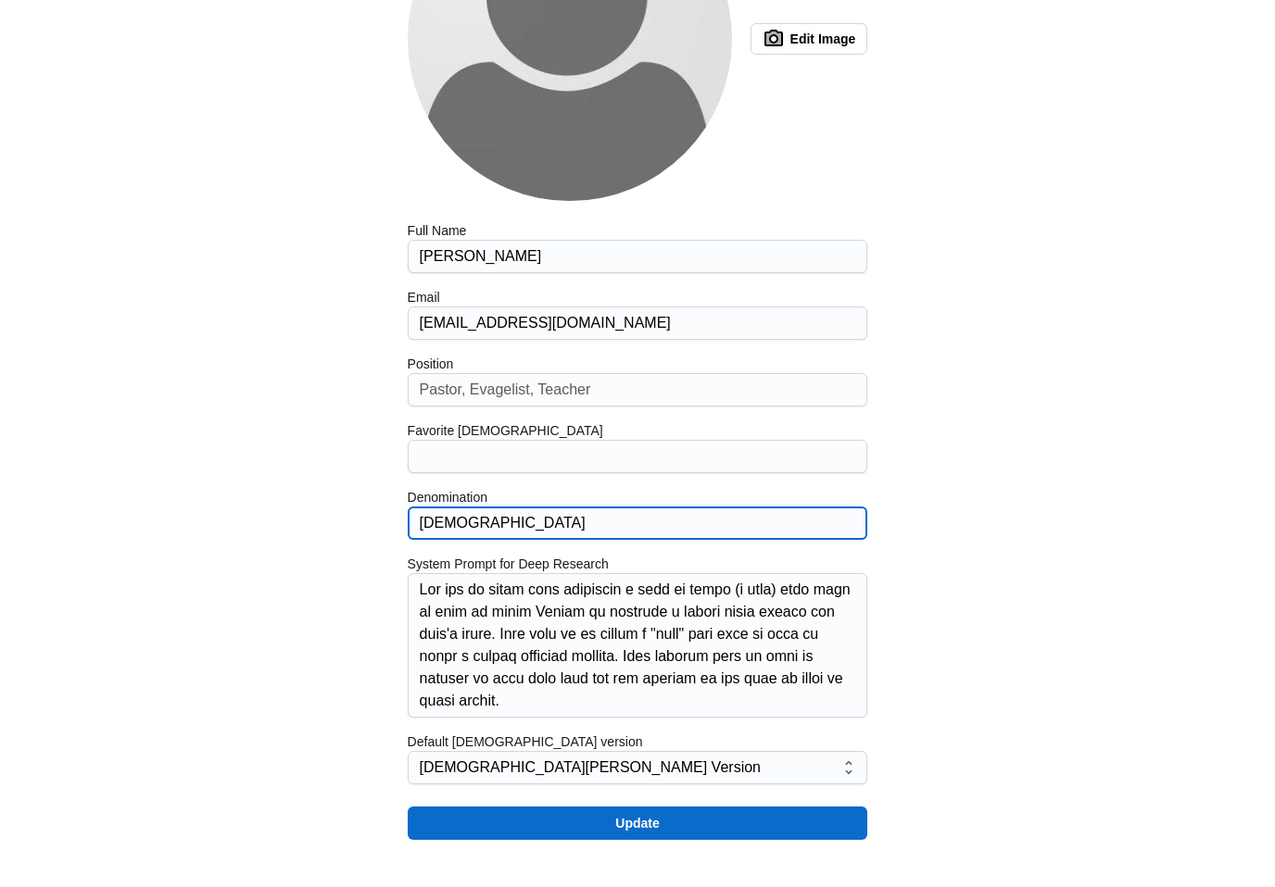
scroll to position [206, 0]
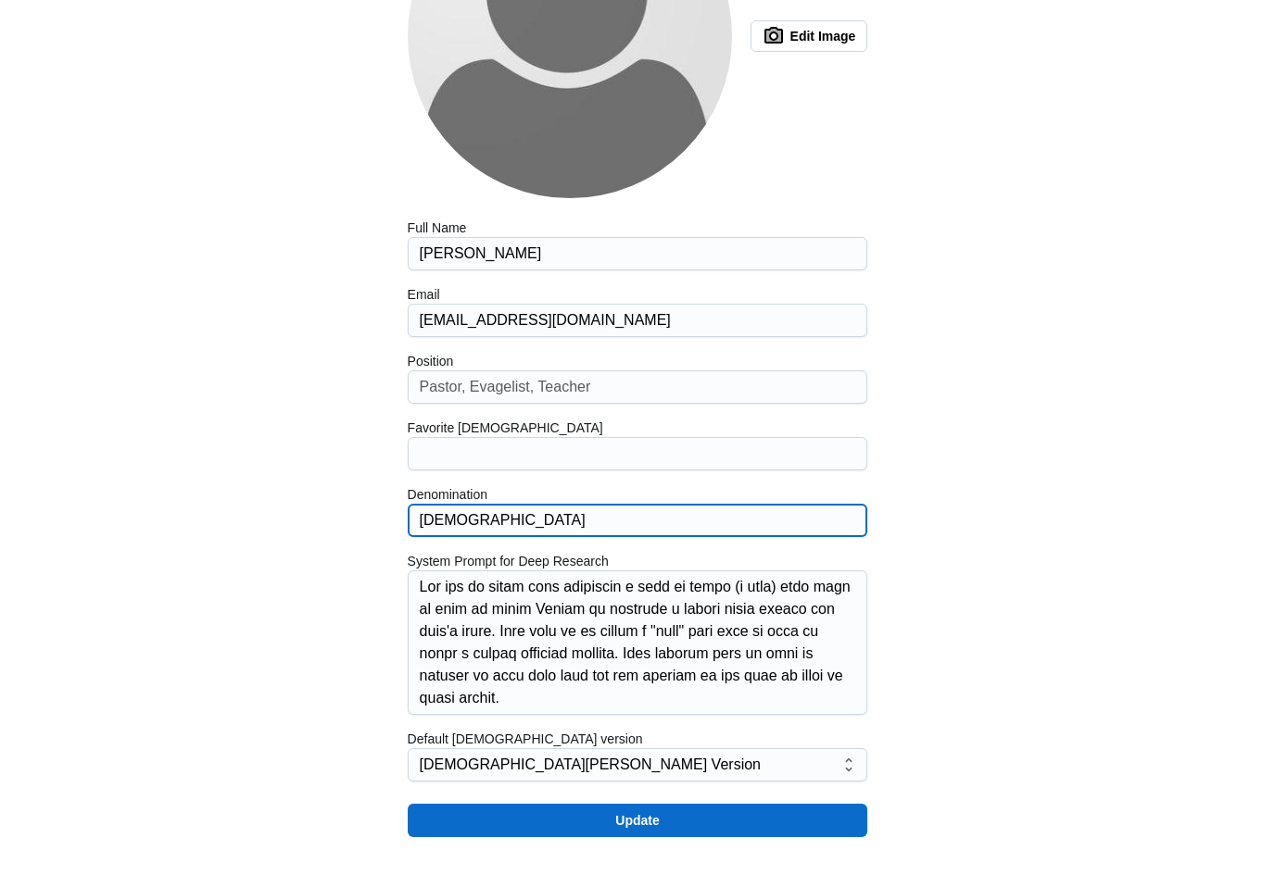
type input "[DEMOGRAPHIC_DATA]"
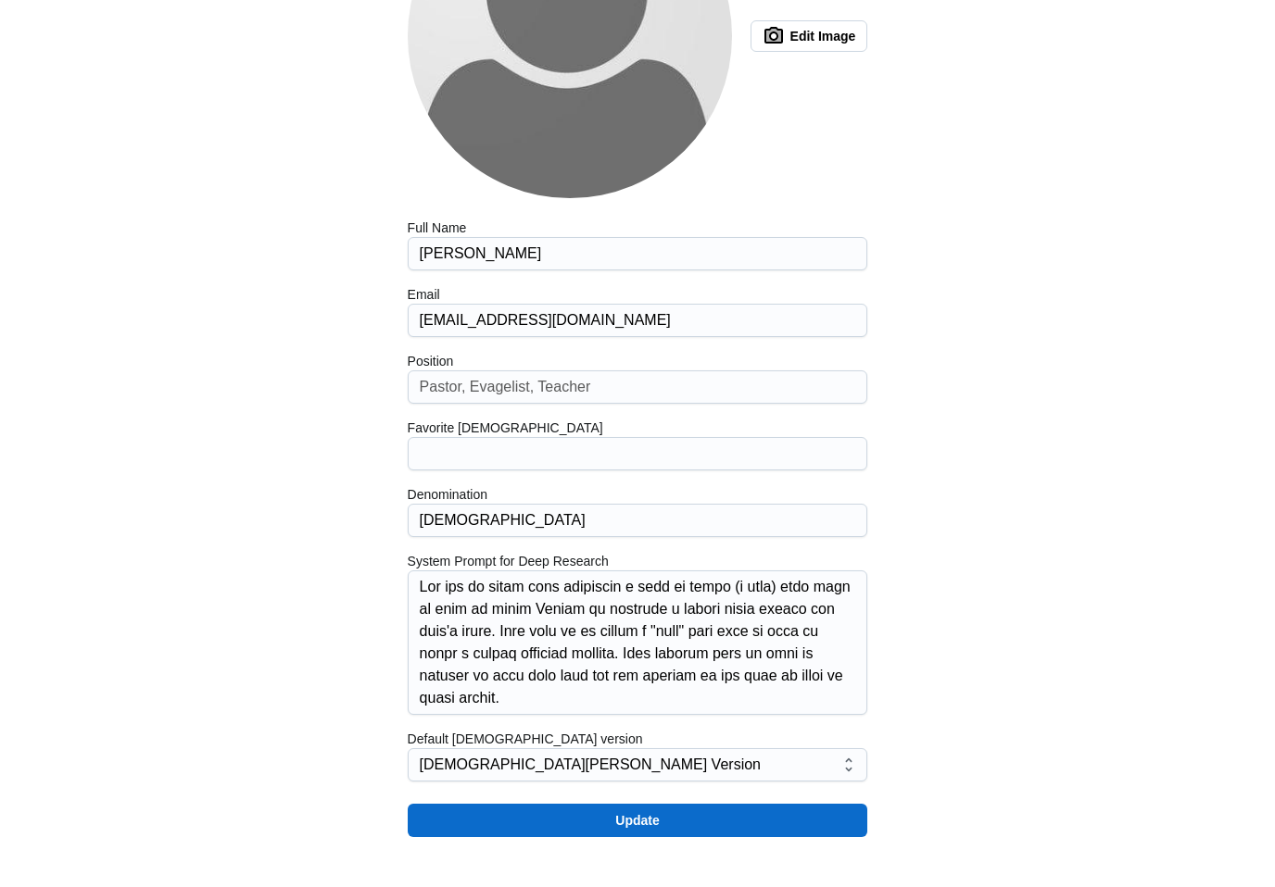
click at [683, 839] on button "Update" at bounding box center [638, 855] width 460 height 33
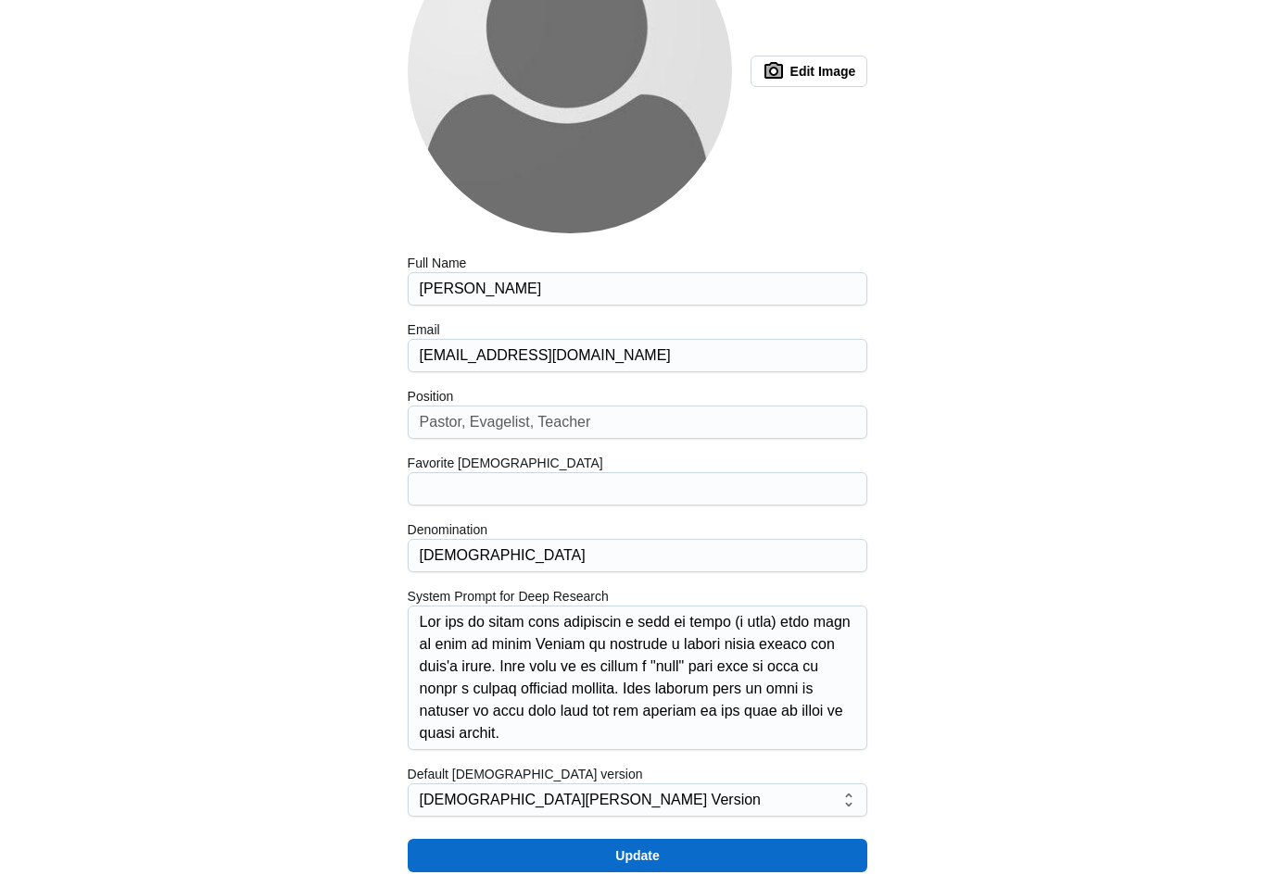
click at [818, 82] on button "Edit Image" at bounding box center [809, 71] width 118 height 31
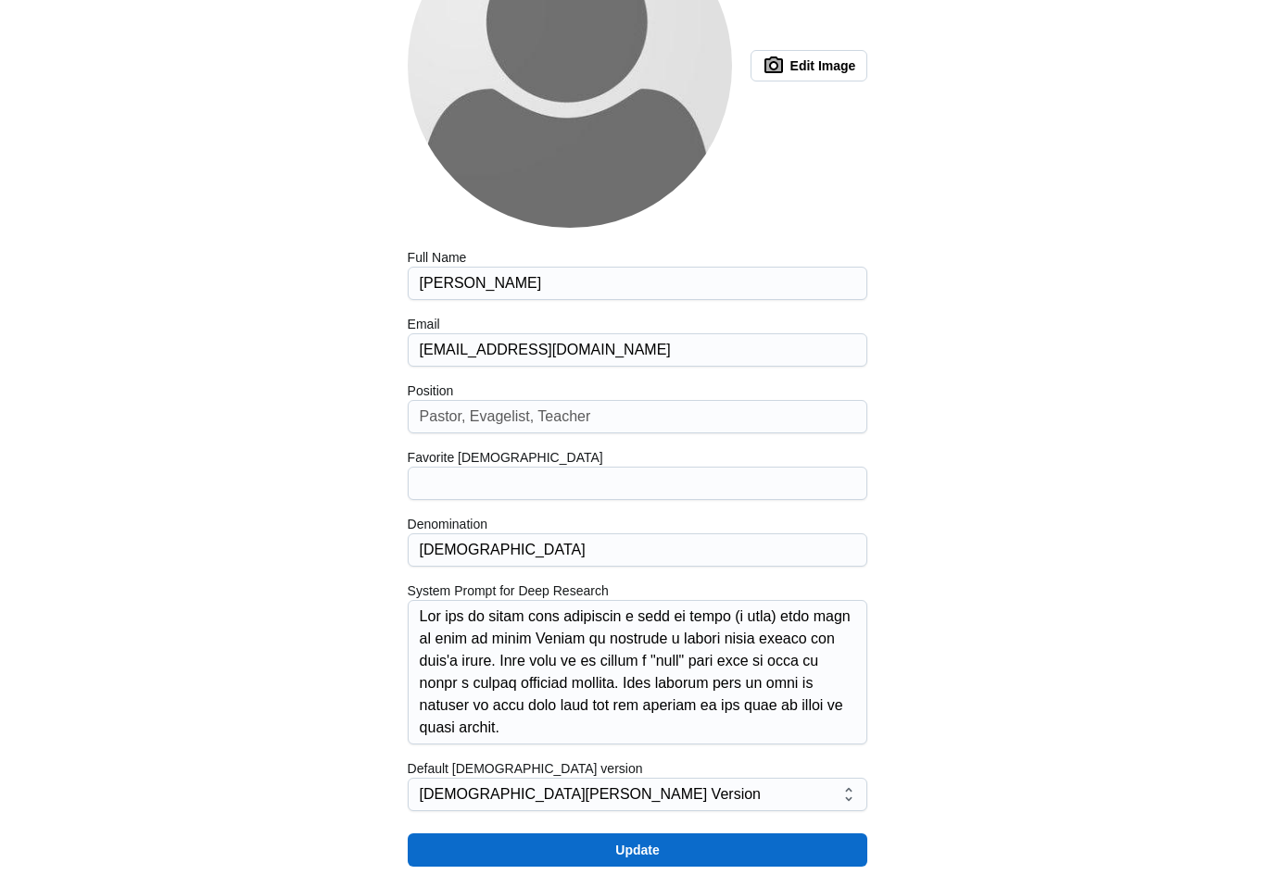
scroll to position [0, 0]
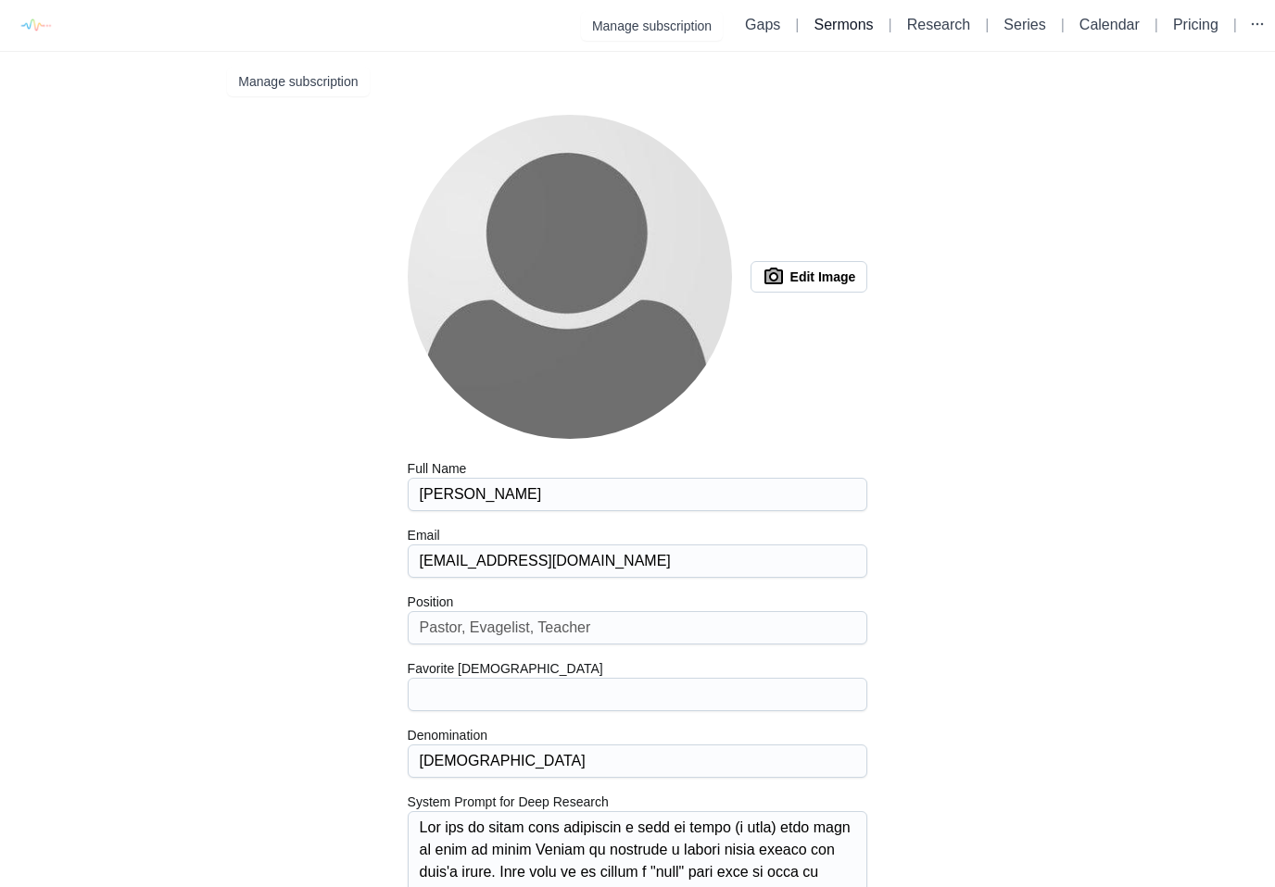
click at [842, 23] on link "Sermons" at bounding box center [843, 25] width 59 height 16
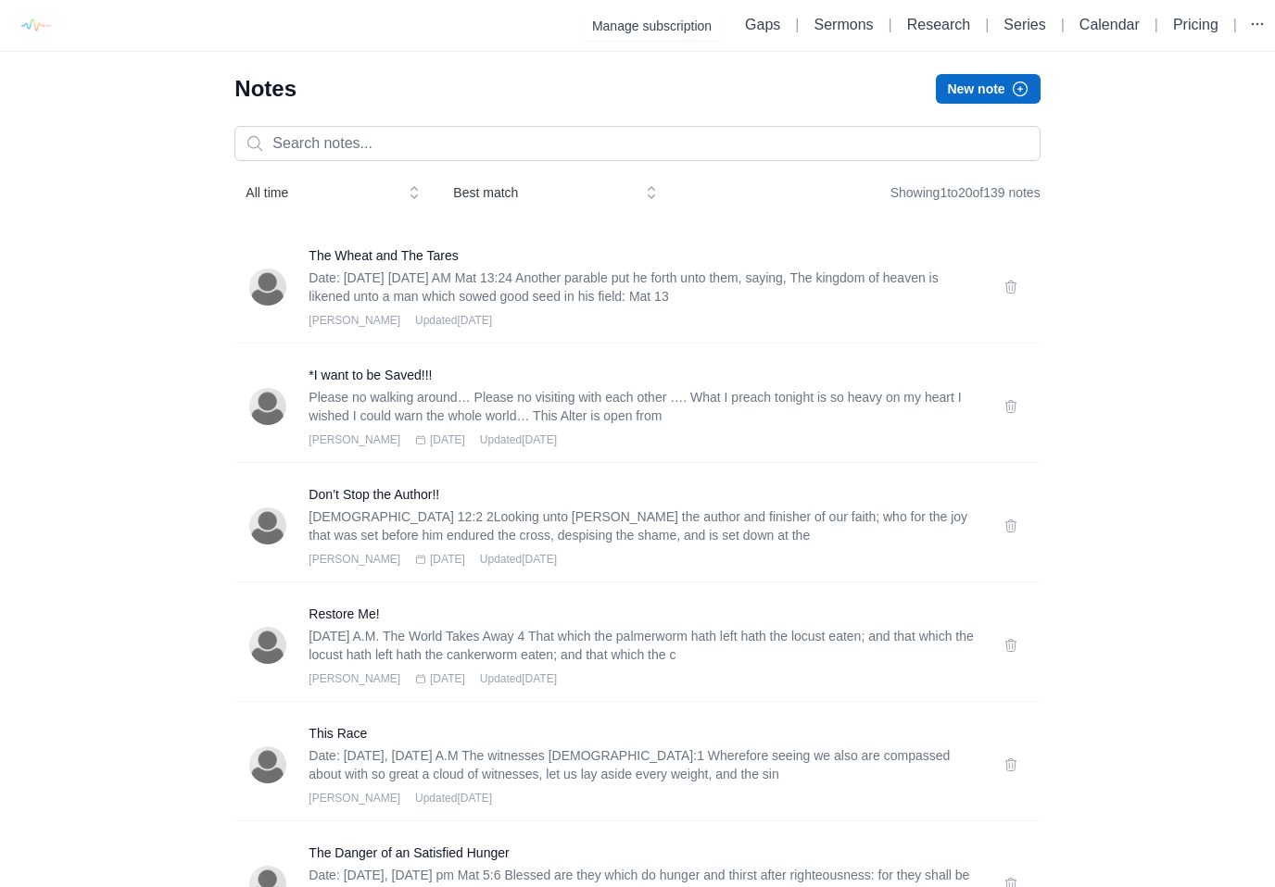
click at [474, 195] on span "Best match" at bounding box center [542, 192] width 178 height 19
click at [270, 195] on span "All time" at bounding box center [319, 192] width 148 height 19
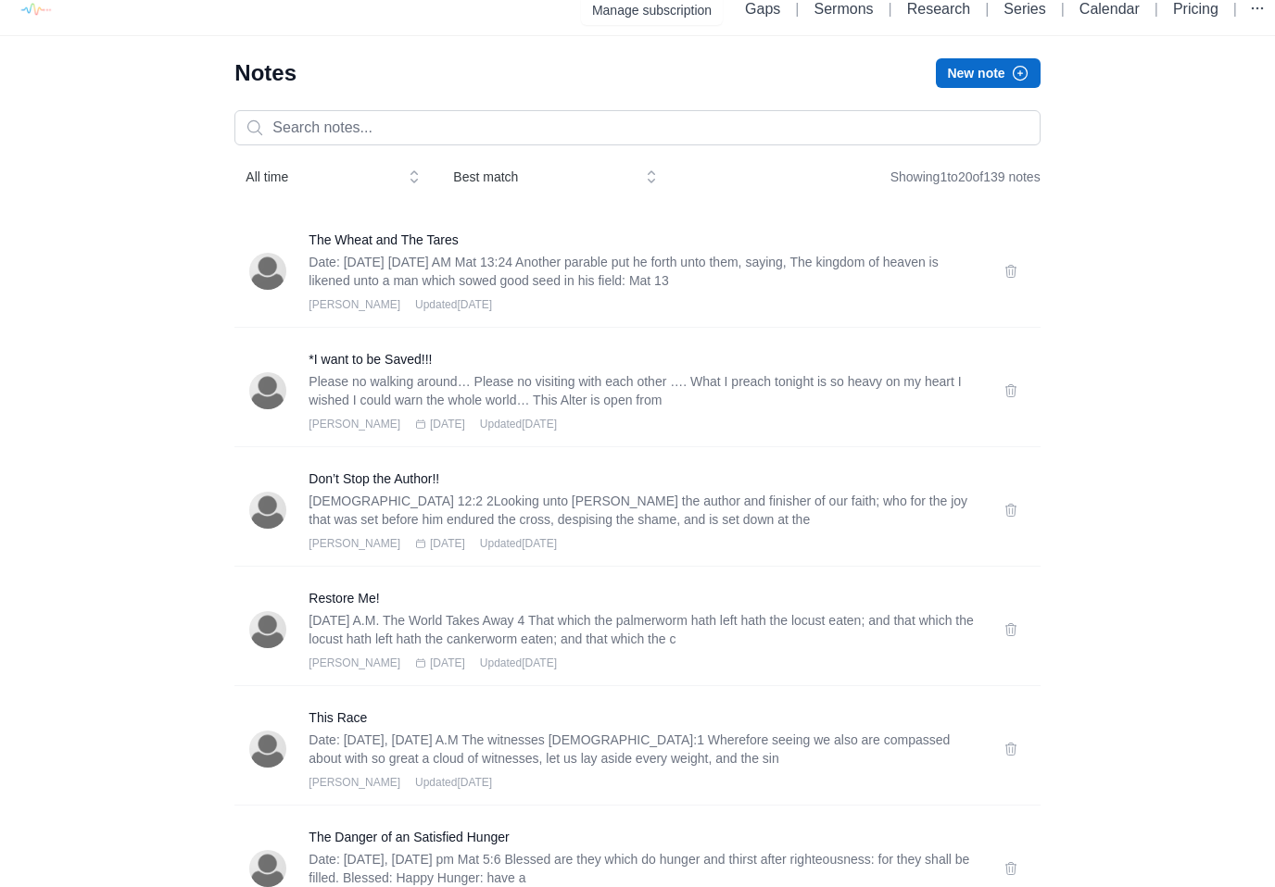
click at [663, 166] on button "Best match" at bounding box center [555, 176] width 226 height 33
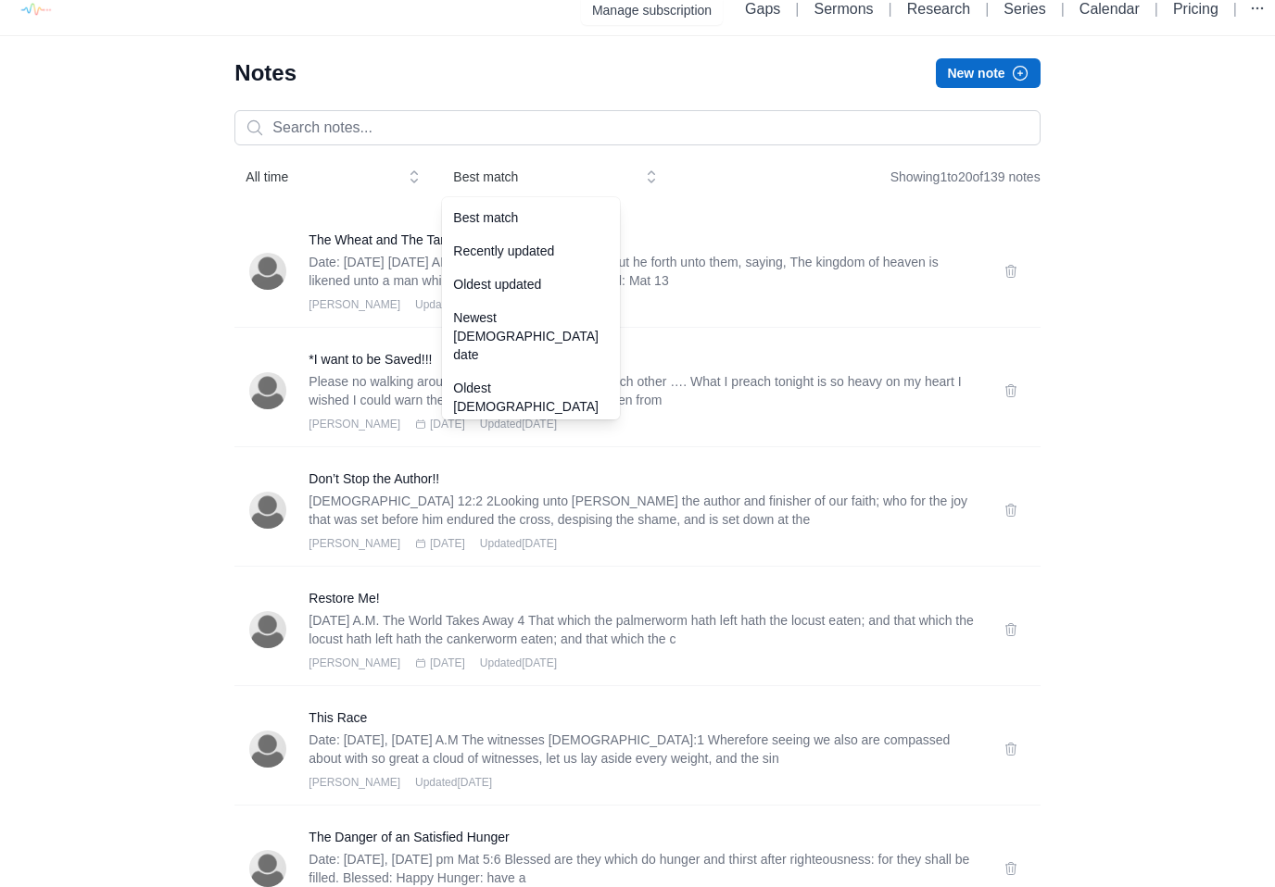
click at [647, 187] on button "Best match" at bounding box center [555, 176] width 226 height 33
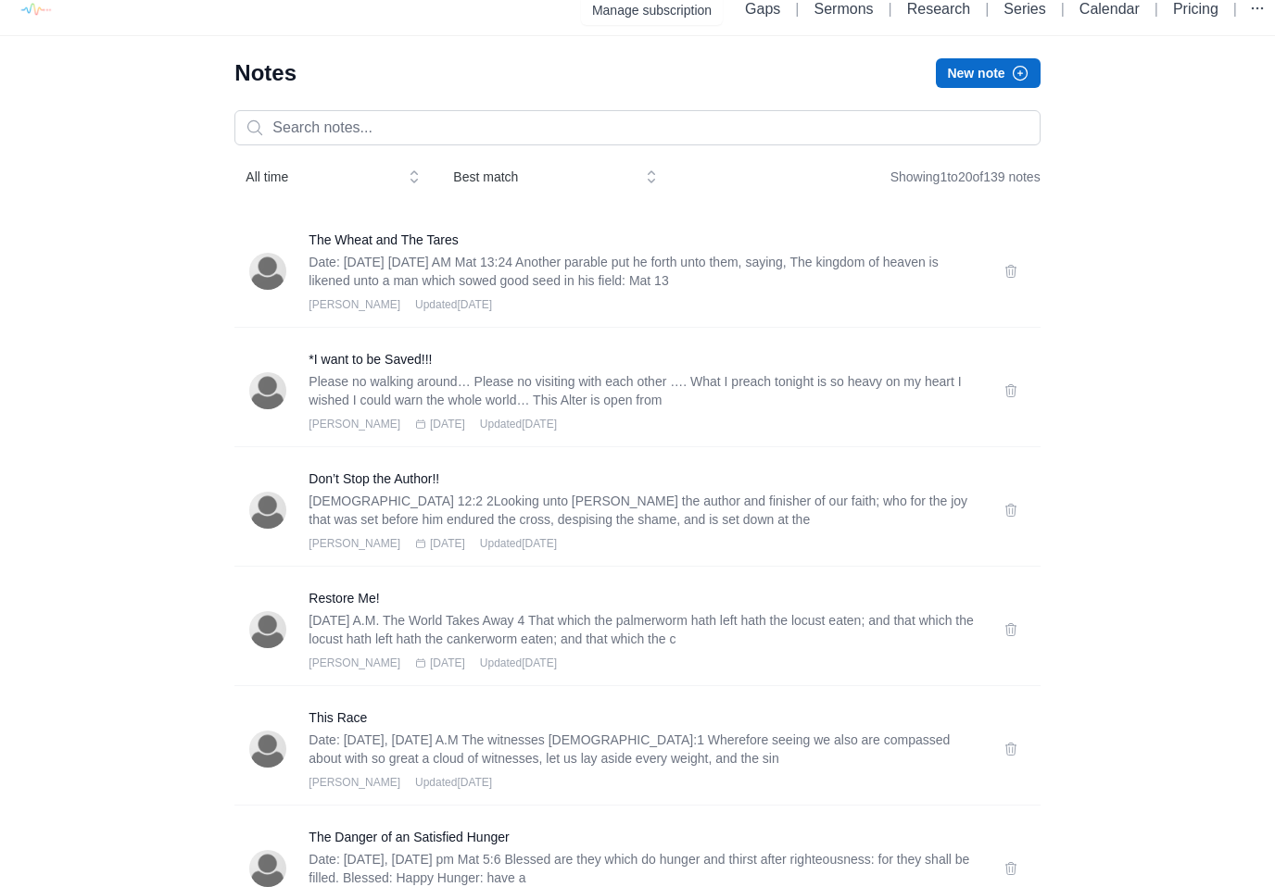
click at [1003, 174] on div "Showing 1 to 20 of 139 notes" at bounding box center [965, 176] width 150 height 33
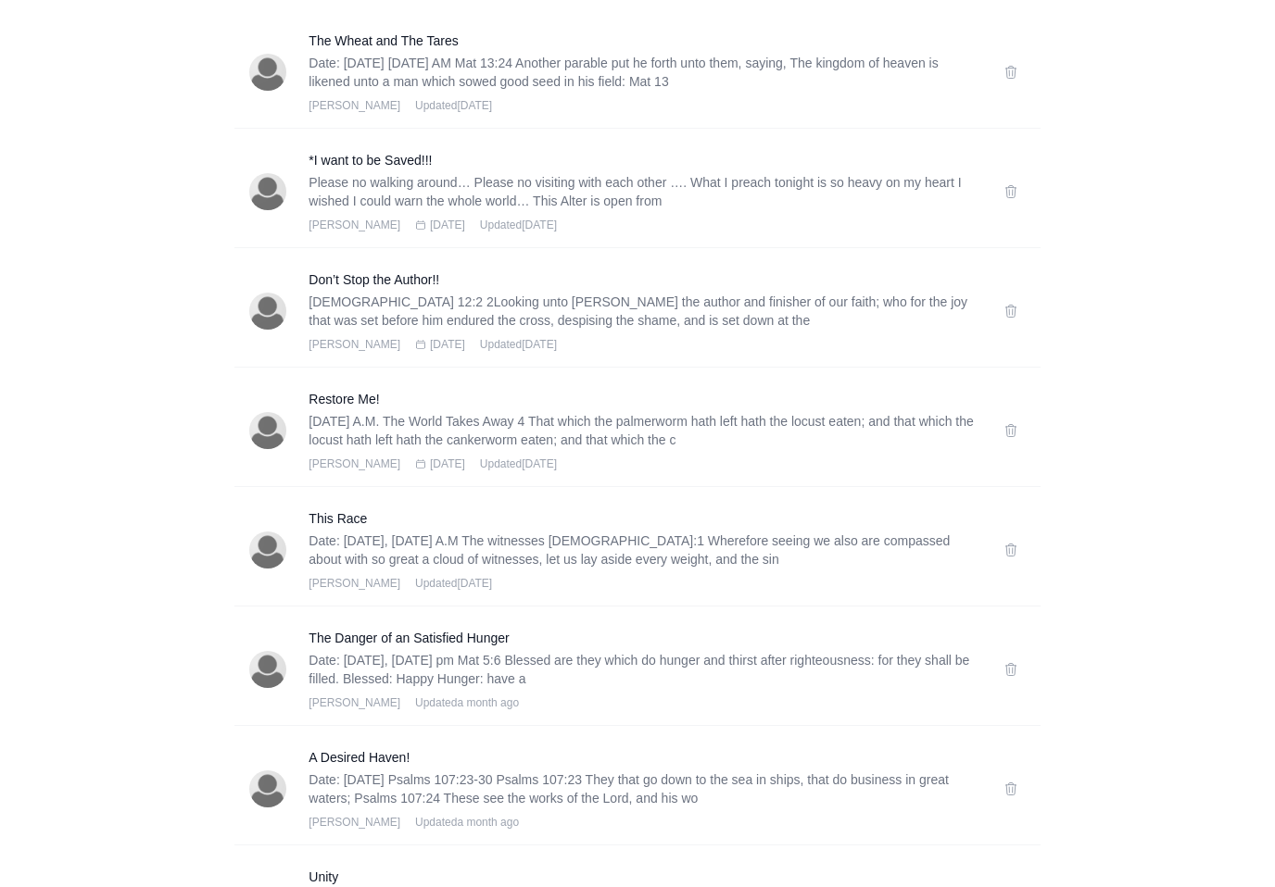
scroll to position [0, 0]
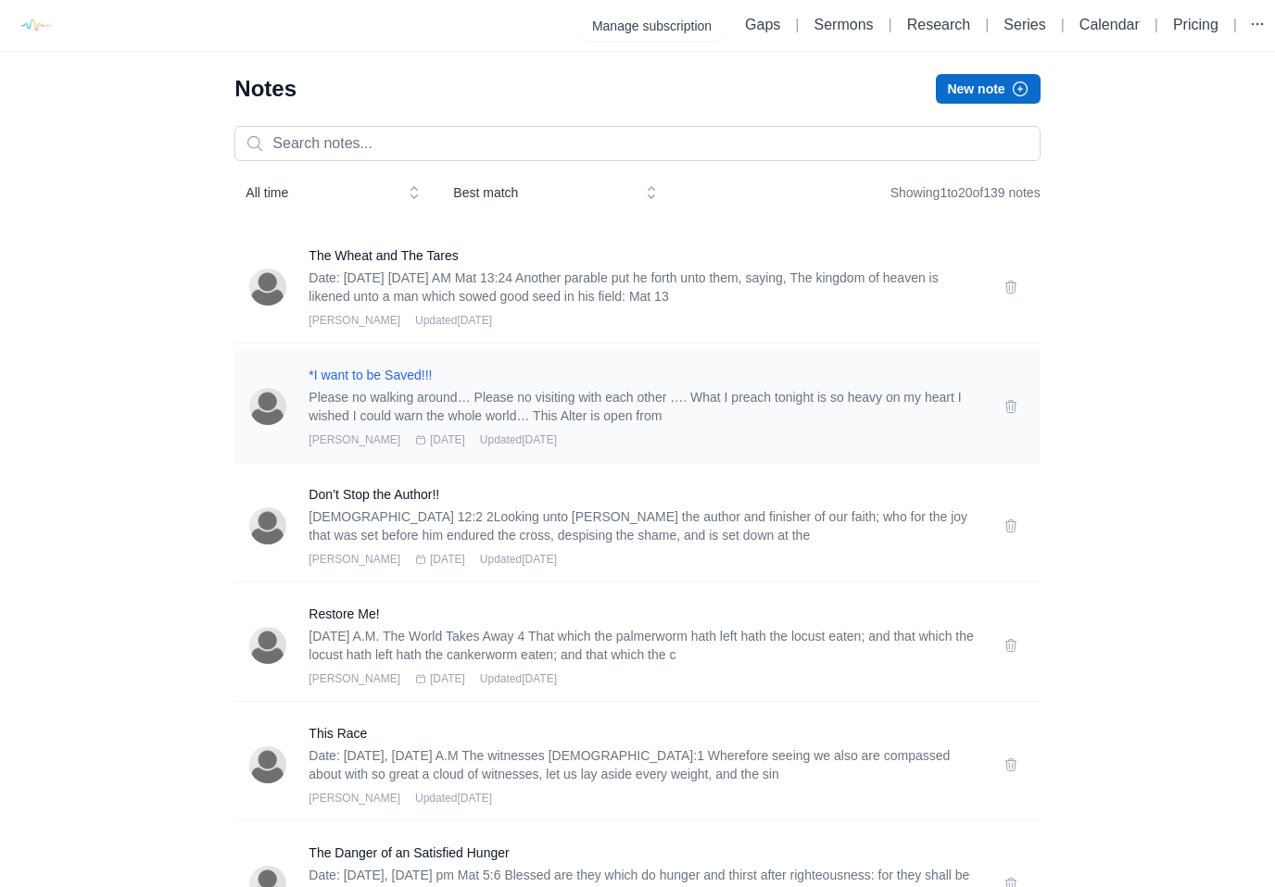
click at [410, 381] on h3 "*I want to be Saved!!!" at bounding box center [644, 375] width 672 height 19
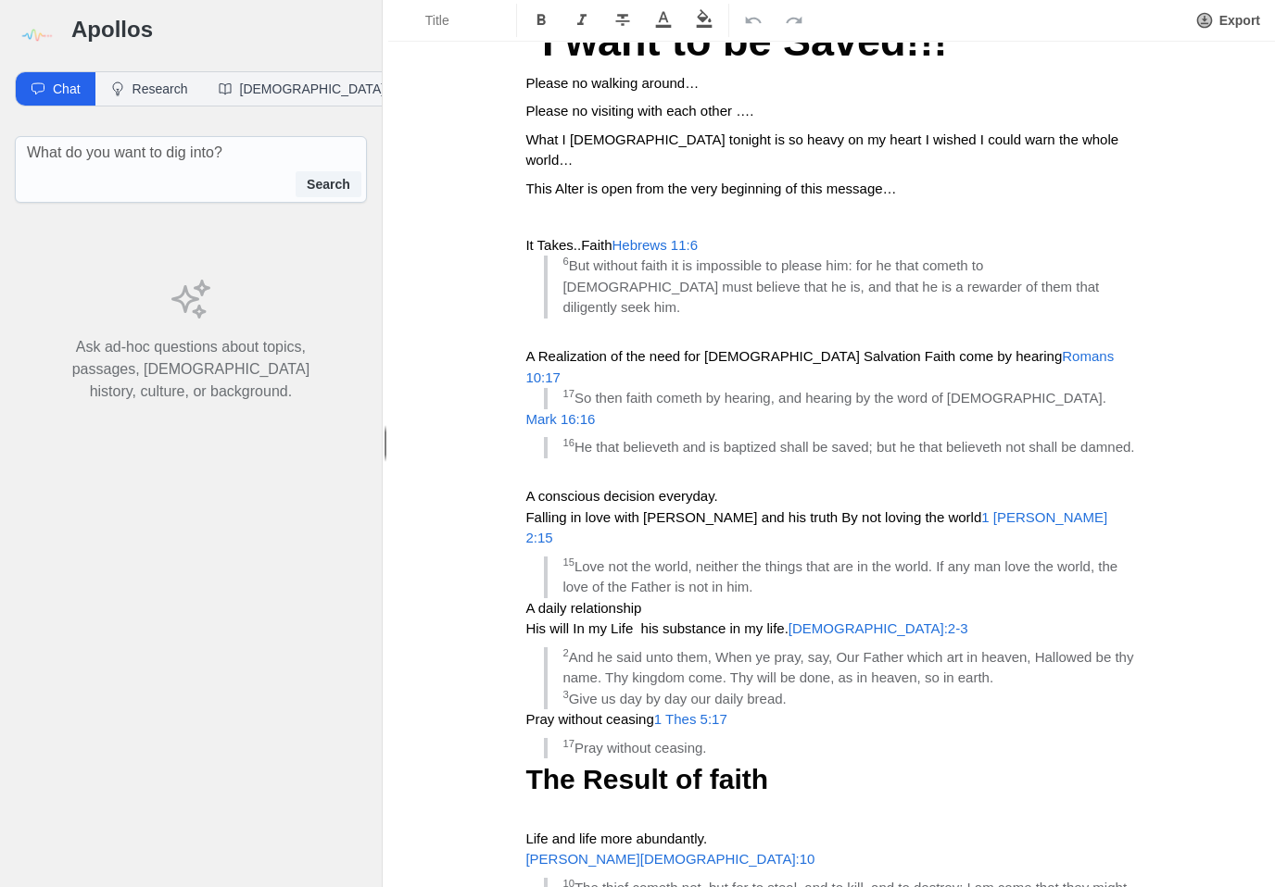
scroll to position [76, 0]
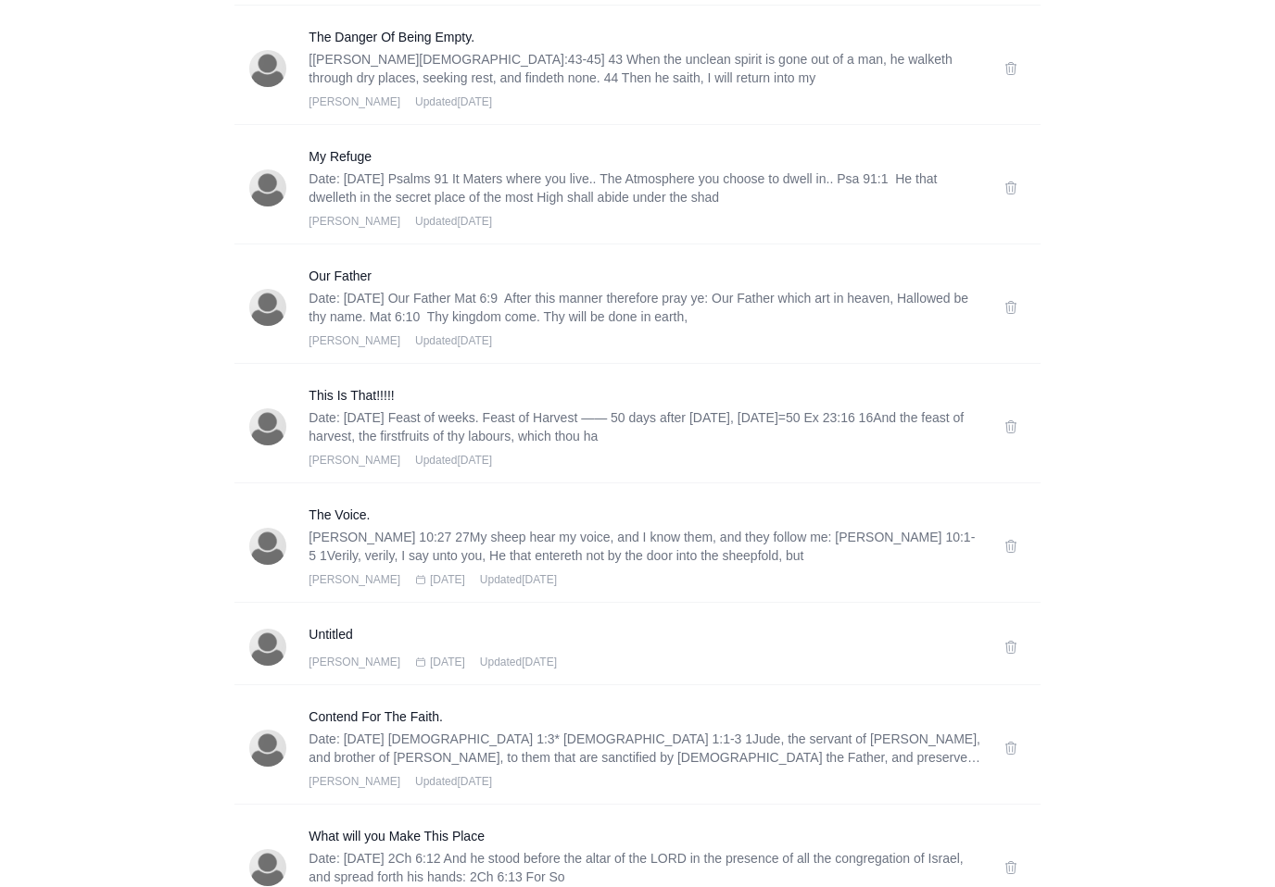
scroll to position [1746, 0]
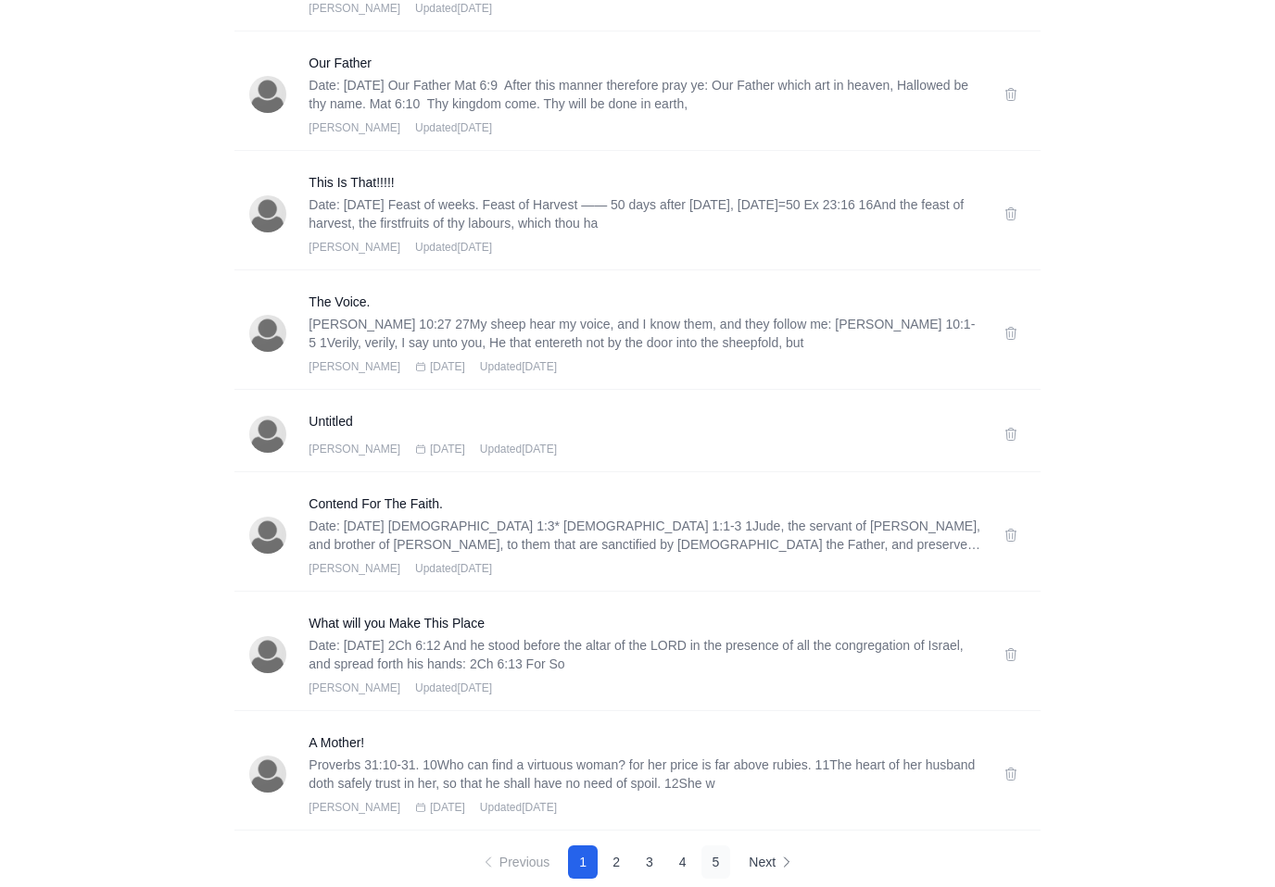
click at [713, 867] on button "5" at bounding box center [716, 862] width 30 height 33
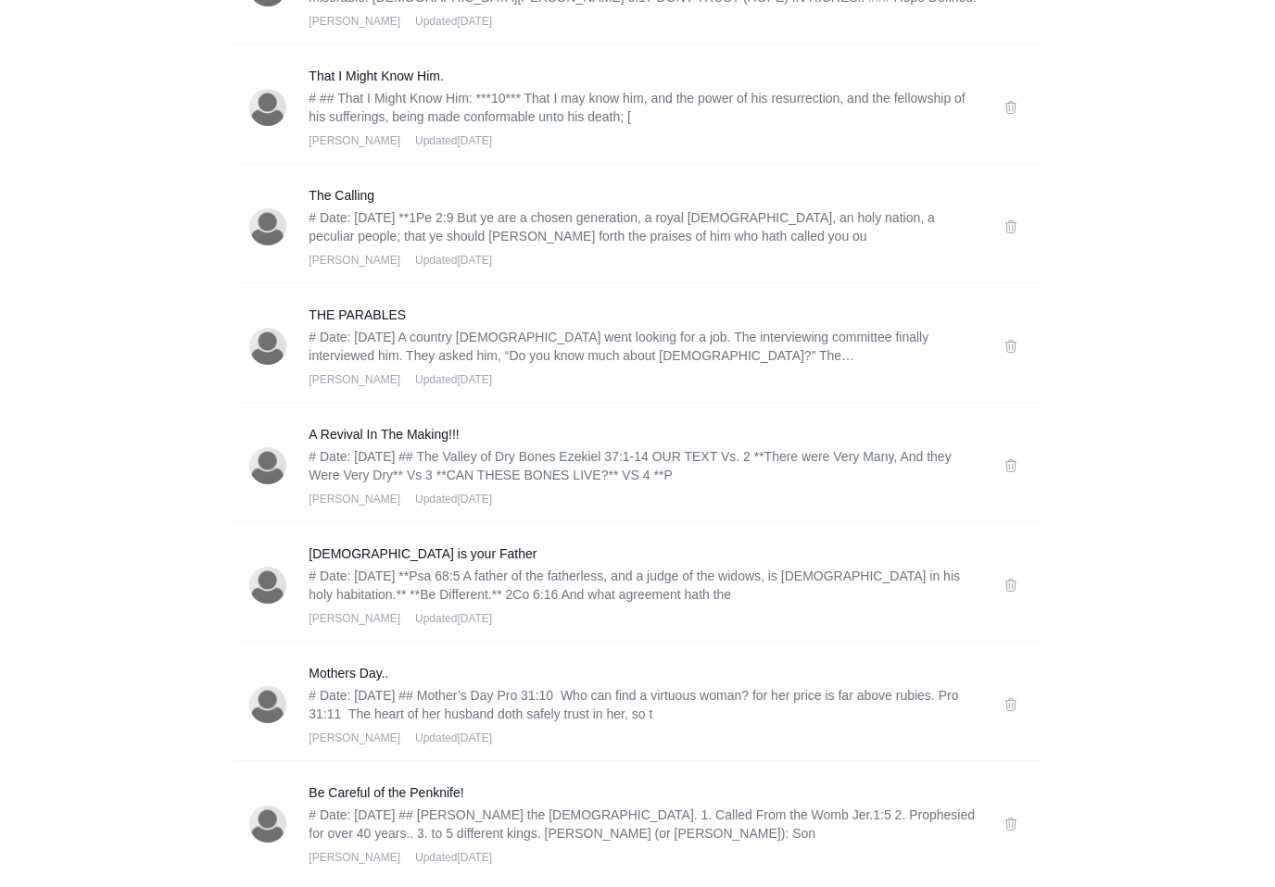
scroll to position [659, 0]
